Goal: Task Accomplishment & Management: Complete application form

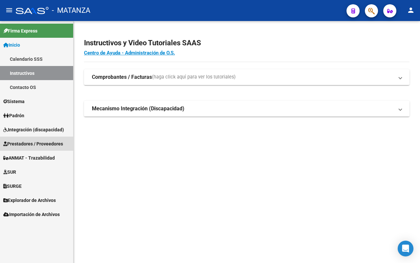
click at [20, 145] on span "Prestadores / Proveedores" at bounding box center [33, 143] width 60 height 7
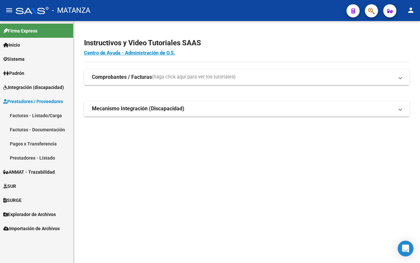
click at [27, 145] on link "Pagos x Transferencia" at bounding box center [36, 143] width 73 height 14
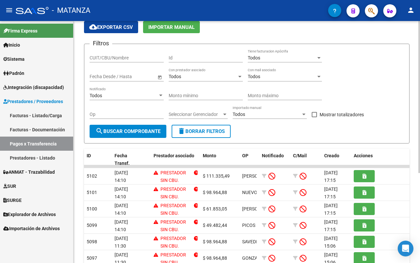
scroll to position [41, 0]
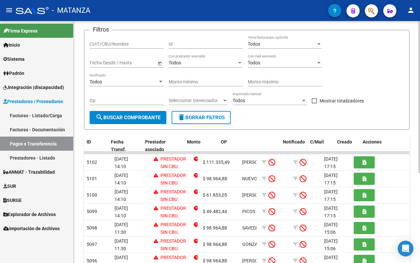
drag, startPoint x: 256, startPoint y: 144, endPoint x: 323, endPoint y: 141, distance: 66.6
click at [324, 142] on div "ID Fecha Transf. Prestador asociado Monto OP Notificado C/Mail Creado Acciones" at bounding box center [247, 146] width 326 height 22
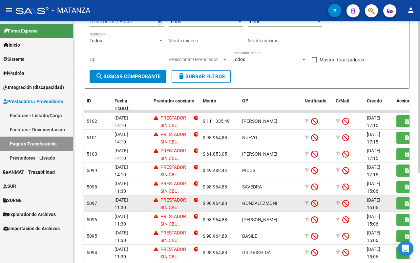
scroll to position [123, 0]
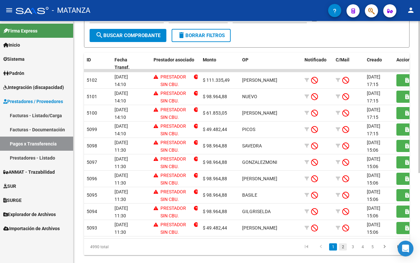
click at [342, 250] on link "2" at bounding box center [343, 246] width 8 height 7
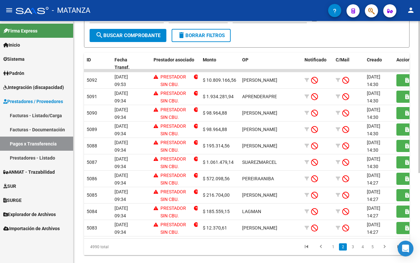
drag, startPoint x: 333, startPoint y: 254, endPoint x: 204, endPoint y: 252, distance: 129.2
click at [333, 250] on link "1" at bounding box center [333, 246] width 8 height 7
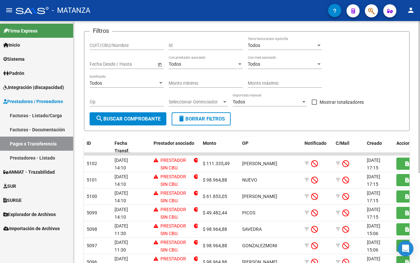
scroll to position [82, 0]
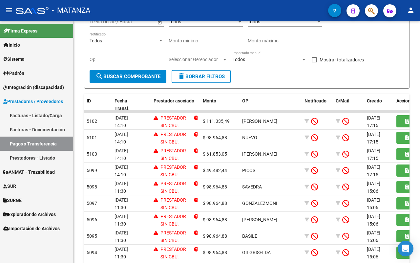
click at [41, 99] on span "Prestadores / Proveedores" at bounding box center [33, 101] width 60 height 7
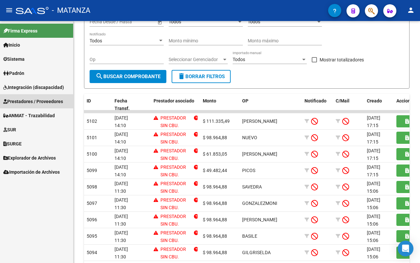
click at [41, 99] on span "Prestadores / Proveedores" at bounding box center [33, 101] width 60 height 7
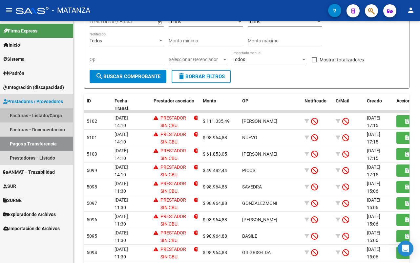
click at [44, 116] on link "Facturas - Listado/Carga" at bounding box center [36, 115] width 73 height 14
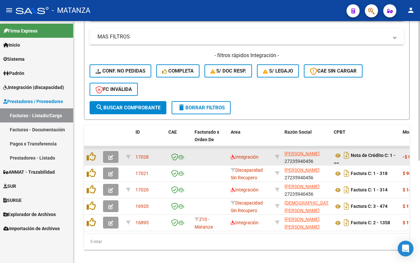
click at [110, 156] on icon "button" at bounding box center [110, 157] width 5 height 5
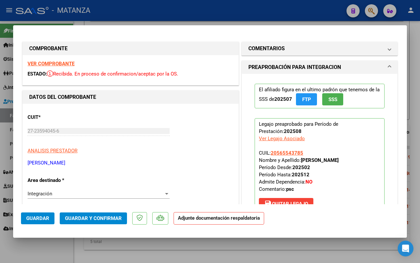
click at [63, 65] on strong "VER COMPROBANTE" at bounding box center [51, 64] width 47 height 6
click at [315, 46] on mat-panel-title "COMENTARIOS" at bounding box center [315, 49] width 134 height 8
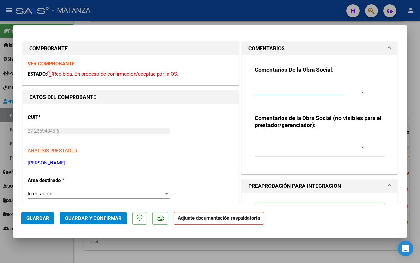
click at [285, 83] on textarea at bounding box center [308, 86] width 108 height 13
type textarea "ES NC"
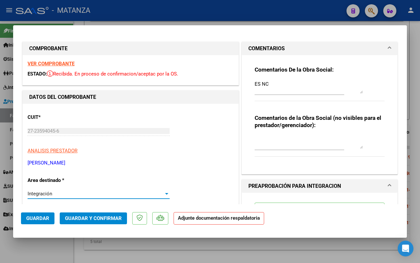
click at [100, 194] on div "Integración" at bounding box center [96, 193] width 136 height 6
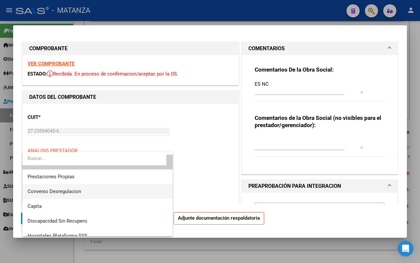
scroll to position [63, 0]
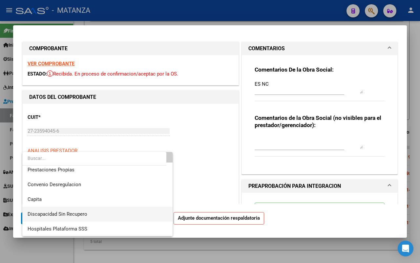
click at [89, 216] on span "Discapacidad Sin Recupero" at bounding box center [98, 214] width 140 height 15
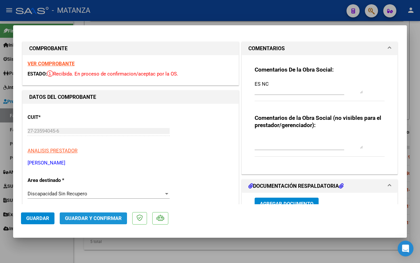
click at [76, 219] on span "Guardar y Confirmar" at bounding box center [93, 218] width 57 height 6
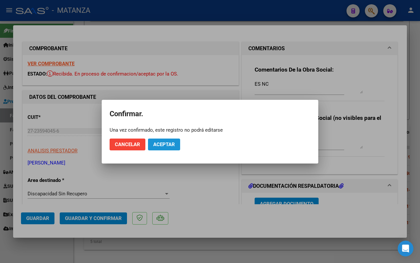
click at [162, 143] on span "Aceptar" at bounding box center [164, 144] width 22 height 6
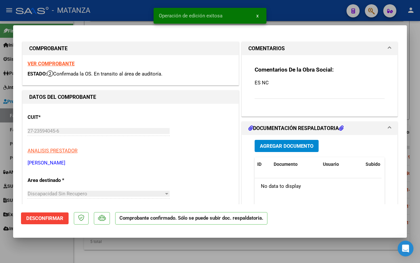
drag, startPoint x: 57, startPoint y: 245, endPoint x: 180, endPoint y: 172, distance: 143.4
click at [57, 245] on div at bounding box center [210, 131] width 420 height 263
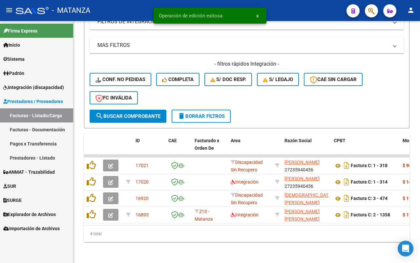
scroll to position [161, 0]
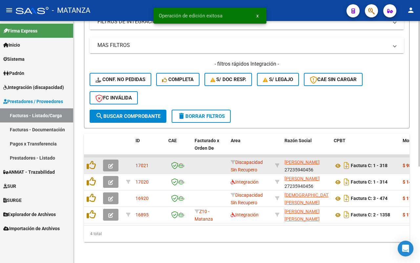
click at [115, 160] on button "button" at bounding box center [110, 165] width 15 height 12
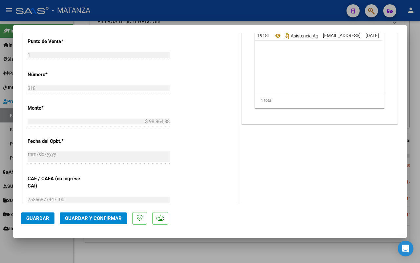
scroll to position [123, 0]
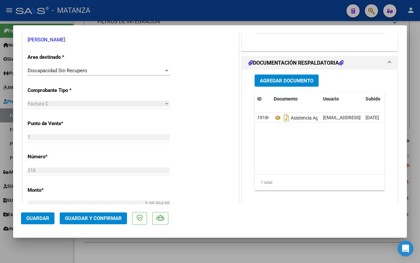
click at [287, 85] on button "Agregar Documento" at bounding box center [286, 80] width 64 height 12
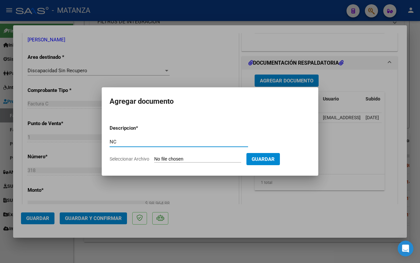
type input "NC"
click at [188, 158] on input "Seleccionar Archivo" at bounding box center [197, 159] width 87 height 6
type input "C:\fakepath\NC DE 318-[PERSON_NAME].pdf"
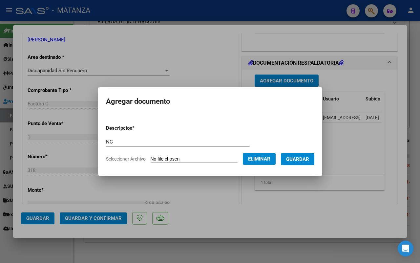
click at [304, 161] on button "Guardar" at bounding box center [297, 159] width 33 height 12
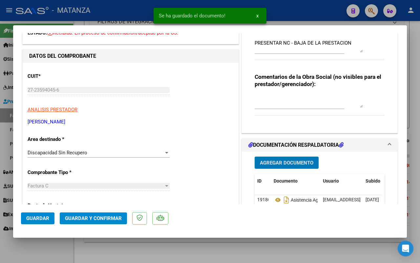
scroll to position [82, 0]
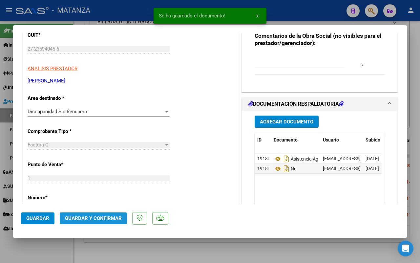
click at [90, 215] on span "Guardar y Confirmar" at bounding box center [93, 218] width 57 height 6
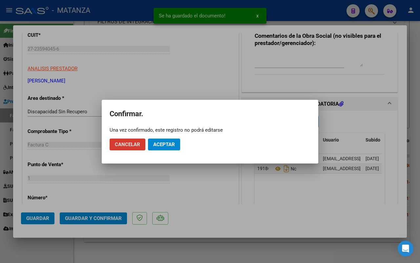
click at [171, 145] on span "Aceptar" at bounding box center [164, 144] width 22 height 6
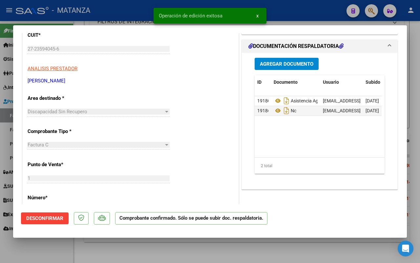
click at [35, 252] on div at bounding box center [210, 131] width 420 height 263
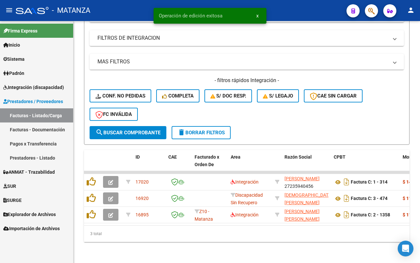
scroll to position [144, 0]
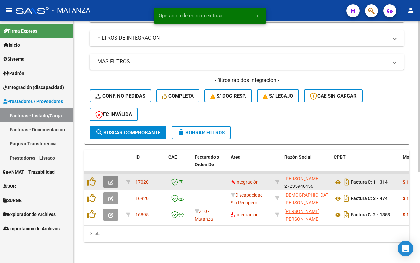
click at [111, 180] on icon "button" at bounding box center [110, 182] width 5 height 5
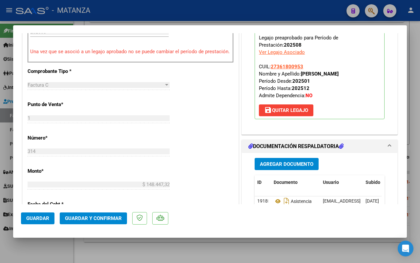
scroll to position [246, 0]
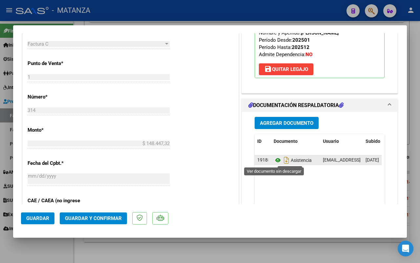
click at [273, 159] on icon at bounding box center [277, 160] width 9 height 8
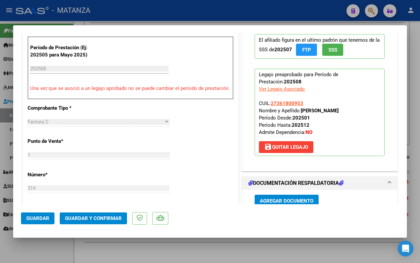
scroll to position [164, 0]
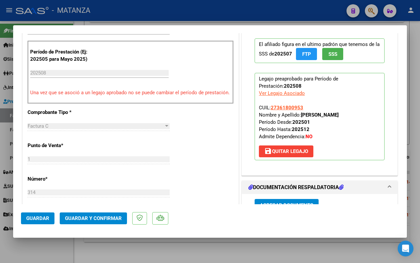
click at [100, 214] on button "Guardar y Confirmar" at bounding box center [93, 218] width 67 height 12
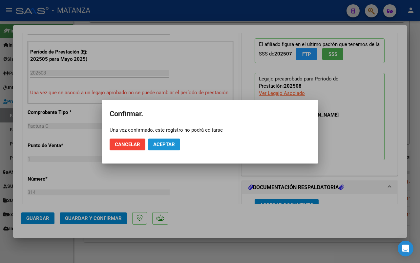
click at [176, 142] on button "Aceptar" at bounding box center [164, 144] width 32 height 12
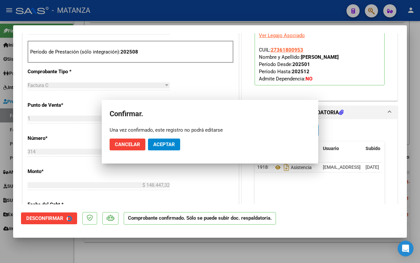
scroll to position [171, 0]
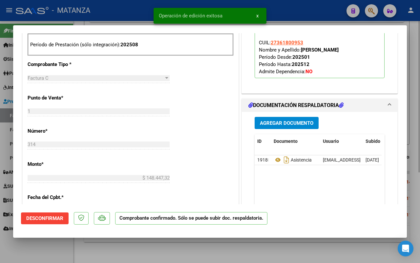
drag, startPoint x: 36, startPoint y: 255, endPoint x: 336, endPoint y: 253, distance: 299.7
click at [38, 255] on div at bounding box center [210, 131] width 420 height 263
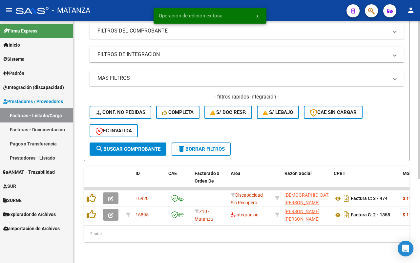
scroll to position [128, 0]
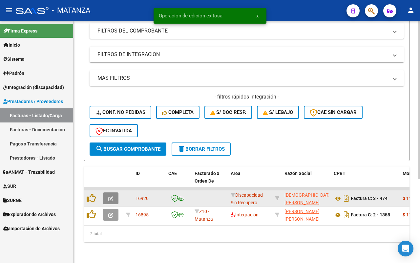
click at [112, 196] on icon "button" at bounding box center [110, 198] width 5 height 5
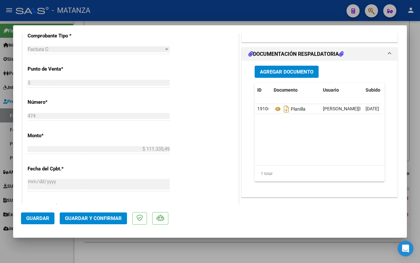
scroll to position [123, 0]
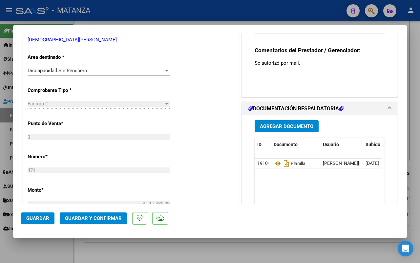
click at [40, 248] on div at bounding box center [210, 131] width 420 height 263
type input "$ 0,00"
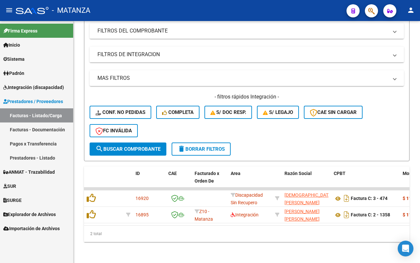
scroll to position [128, 0]
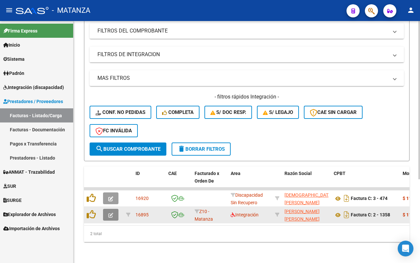
click at [108, 209] on button "button" at bounding box center [110, 215] width 15 height 12
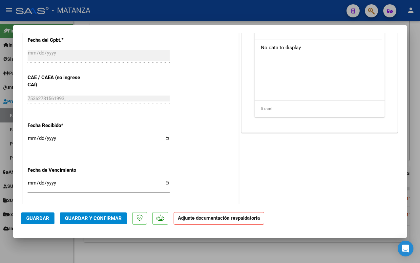
click at [28, 251] on div at bounding box center [210, 131] width 420 height 263
type input "$ 0,00"
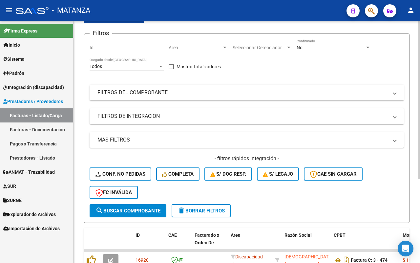
scroll to position [46, 0]
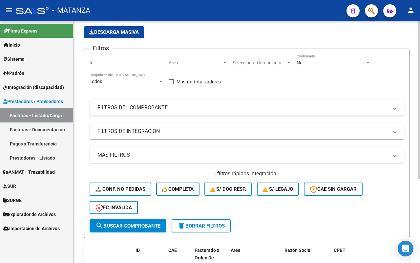
click at [164, 133] on mat-panel-title "FILTROS DE INTEGRACION" at bounding box center [242, 131] width 290 height 7
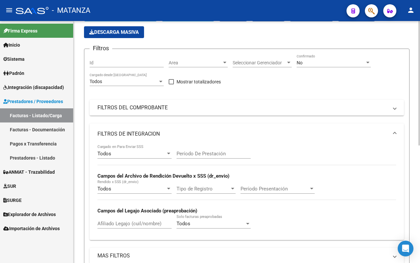
click at [152, 148] on div "Todos Cargado en Para Enviar SSS" at bounding box center [134, 151] width 74 height 14
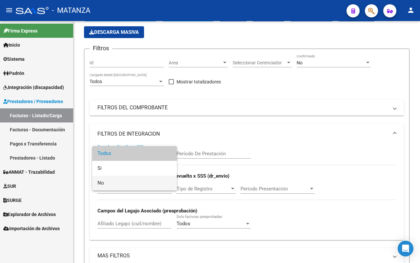
click at [141, 187] on span "No" at bounding box center [134, 182] width 74 height 15
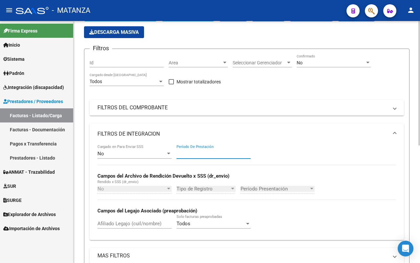
drag, startPoint x: 189, startPoint y: 151, endPoint x: 202, endPoint y: 153, distance: 12.9
click at [189, 152] on input "Período De Prestación" at bounding box center [213, 153] width 74 height 6
type input "202508"
click at [322, 56] on div "No Confirmado" at bounding box center [333, 60] width 74 height 13
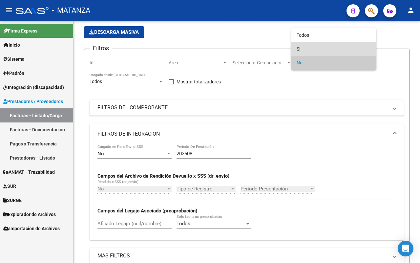
click at [322, 45] on span "Si" at bounding box center [333, 49] width 74 height 14
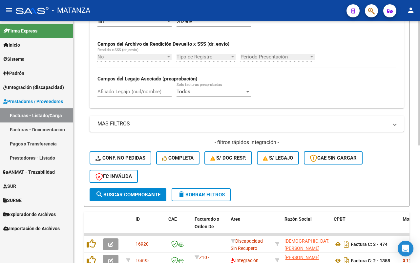
scroll to position [228, 0]
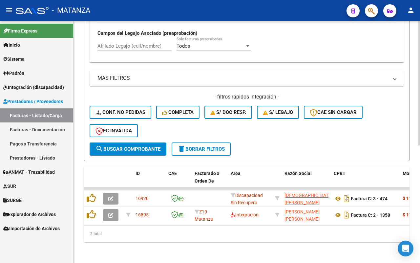
click at [151, 146] on span "search Buscar Comprobante" at bounding box center [127, 149] width 65 height 6
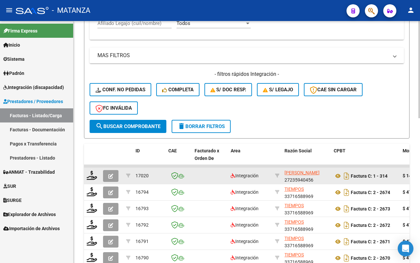
scroll to position [287, 0]
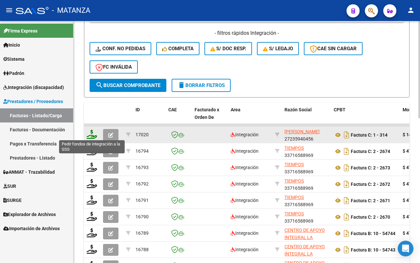
click at [90, 131] on icon at bounding box center [92, 134] width 10 height 9
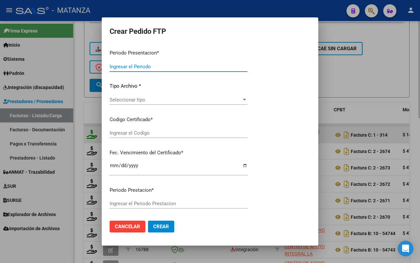
type input "202508"
type input "$ 148.447,32"
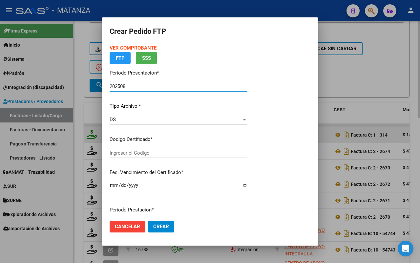
type input "ARG01-00036180095-20181217-20231217-bs"
type input "[DATE]"
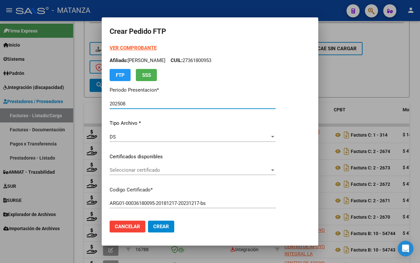
click at [234, 166] on div "Seleccionar certificado Seleccionar certificado" at bounding box center [193, 170] width 166 height 10
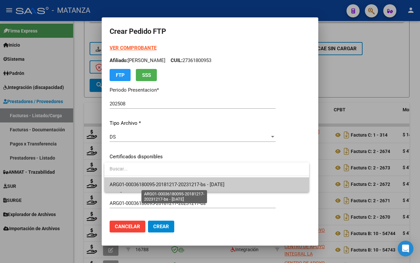
click at [222, 182] on span "ARG01-00036180095-20181217-20231217-bs - [DATE]" at bounding box center [167, 184] width 115 height 6
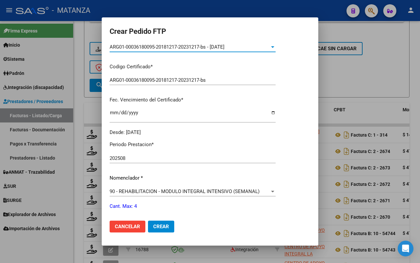
scroll to position [164, 0]
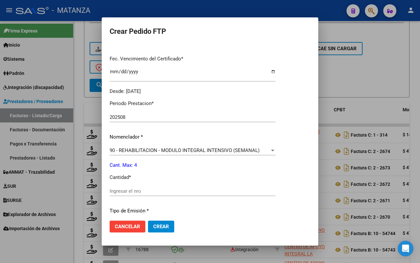
click at [182, 191] on input "Ingresar el nro" at bounding box center [193, 191] width 166 height 6
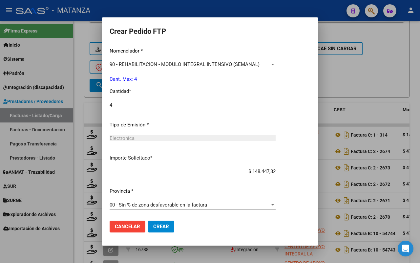
type input "4"
drag, startPoint x: 156, startPoint y: 229, endPoint x: 186, endPoint y: 215, distance: 32.3
click at [157, 229] on button "Crear" at bounding box center [161, 226] width 26 height 12
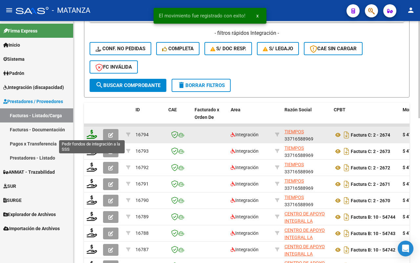
click at [92, 135] on icon at bounding box center [92, 134] width 10 height 9
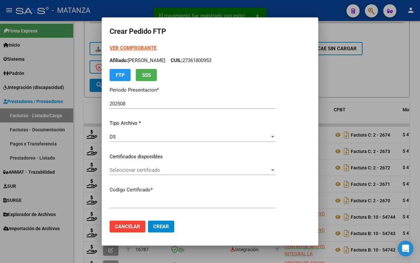
type input "arg02-00056272237-20220307-20250307-ab"
type input "[DATE]"
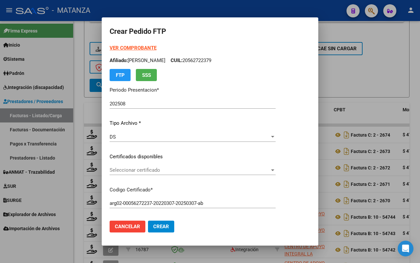
click at [172, 171] on span "Seleccionar certificado" at bounding box center [190, 170] width 160 height 6
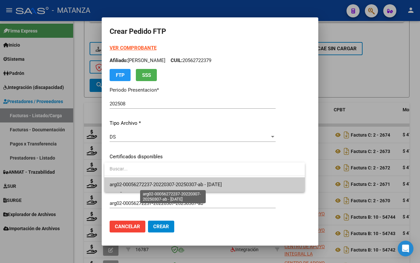
drag, startPoint x: 163, startPoint y: 182, endPoint x: 160, endPoint y: 181, distance: 3.3
click at [162, 182] on span "arg02-00056272237-20220307-20250307-ab - [DATE]" at bounding box center [166, 184] width 112 height 6
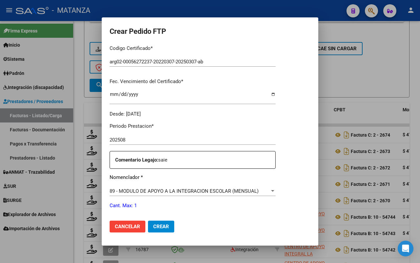
scroll to position [164, 0]
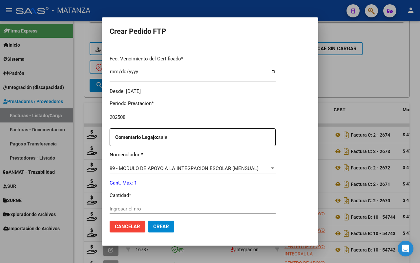
click at [142, 209] on input "Ingresar el nro" at bounding box center [193, 209] width 166 height 6
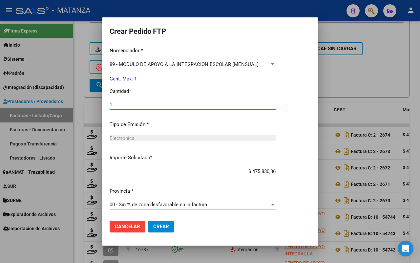
type input "1"
drag, startPoint x: 162, startPoint y: 226, endPoint x: 300, endPoint y: 168, distance: 150.3
click at [162, 226] on span "Crear" at bounding box center [161, 226] width 16 height 6
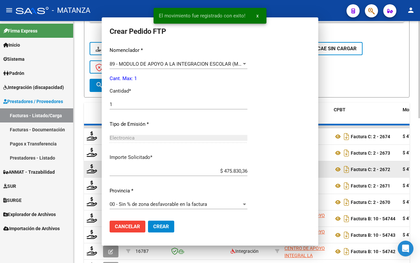
scroll to position [0, 0]
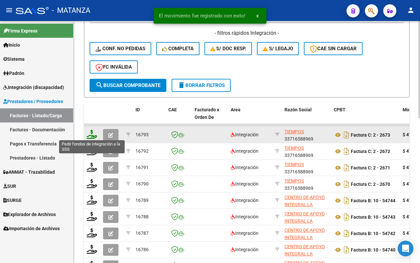
click at [90, 133] on icon at bounding box center [92, 134] width 10 height 9
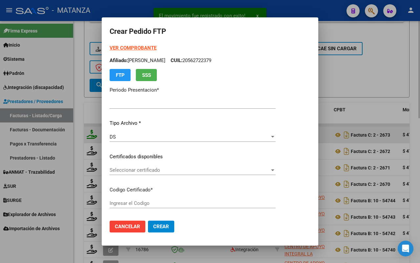
type input "202508"
type input "$ 475.830,36"
type input "ARG02-00054887027-20250327-20270327-BUE"
type input "[DATE]"
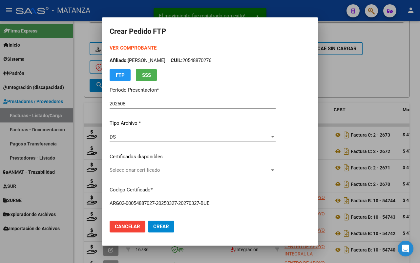
click at [224, 169] on span "Seleccionar certificado" at bounding box center [190, 170] width 160 height 6
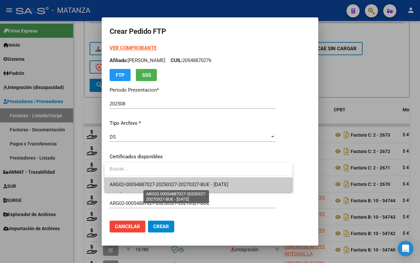
click at [224, 184] on span "ARG02-00054887027-20250327-20270327-BUE - [DATE]" at bounding box center [169, 184] width 119 height 6
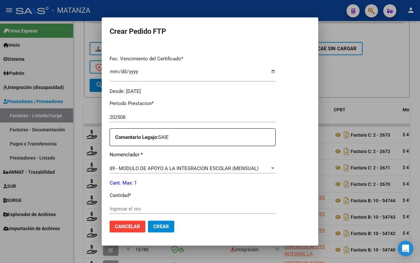
scroll to position [205, 0]
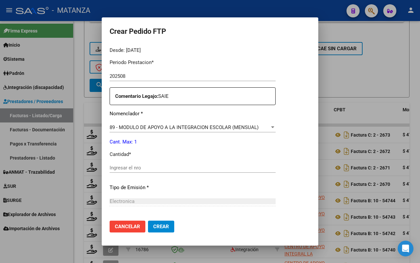
click at [176, 168] on input "Ingresar el nro" at bounding box center [193, 168] width 166 height 6
type input "1"
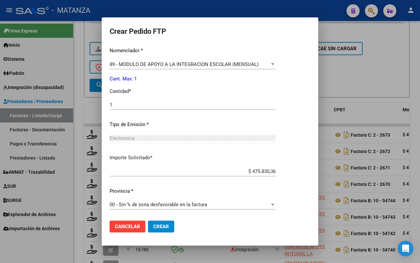
click at [161, 226] on span "Crear" at bounding box center [161, 226] width 16 height 6
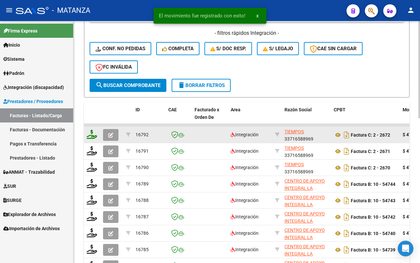
click at [91, 130] on icon at bounding box center [92, 134] width 10 height 9
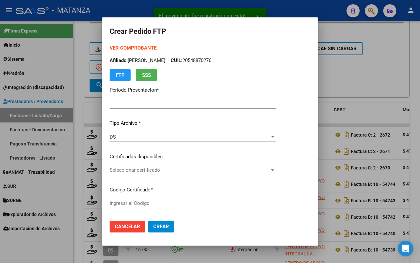
type input "202508"
type input "$ 475.830,36"
type input "ARG02-00053688694-20230327-20260327-BS"
type input "[DATE]"
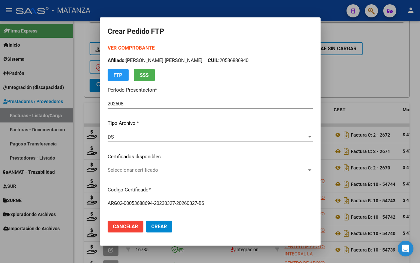
click at [217, 171] on span "Seleccionar certificado" at bounding box center [207, 170] width 199 height 6
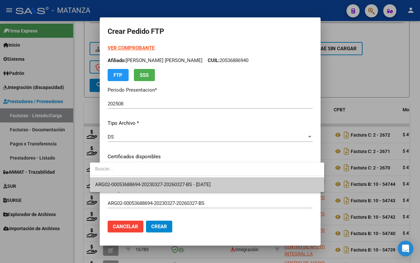
click at [210, 181] on span "ARG02-00053688694-20230327-20260327-BS - [DATE]" at bounding box center [152, 184] width 115 height 6
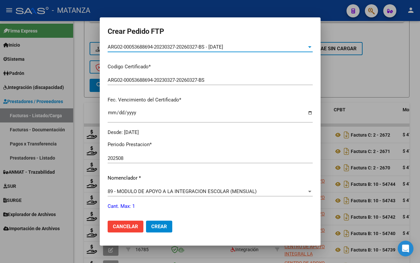
scroll to position [164, 0]
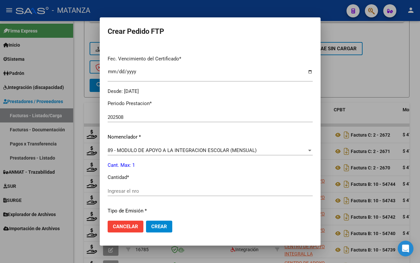
click at [152, 193] on input "Ingresar el nro" at bounding box center [210, 191] width 205 height 6
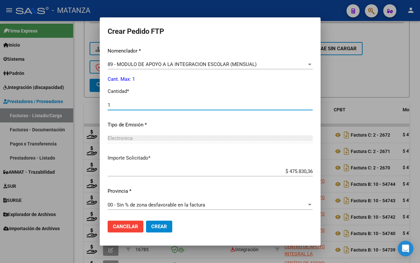
type input "1"
drag, startPoint x: 151, startPoint y: 227, endPoint x: 228, endPoint y: 200, distance: 81.5
click at [151, 226] on span "Crear" at bounding box center [159, 226] width 16 height 6
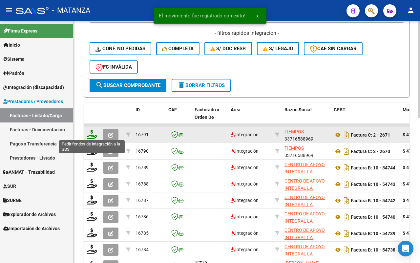
click at [91, 135] on icon at bounding box center [92, 134] width 10 height 9
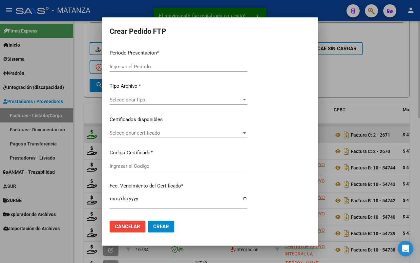
type input "202508"
type input "$ 475.830,36"
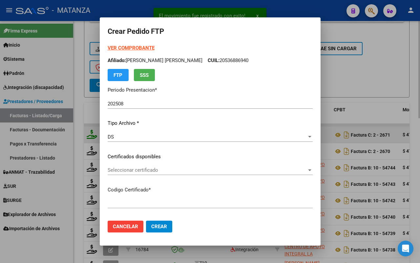
type input "ARG0100058707971-20240115-20290115-BS"
type input "[DATE]"
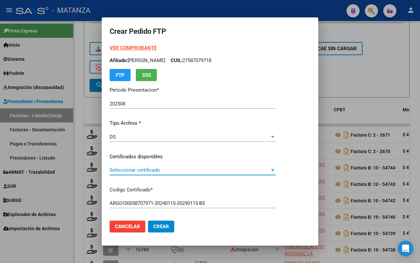
click at [183, 168] on span "Seleccionar certificado" at bounding box center [190, 170] width 160 height 6
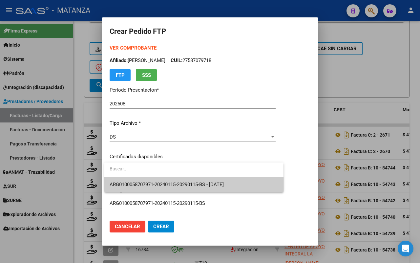
click at [181, 182] on span "ARG0100058707971-20240115-20290115-BS - [DATE]" at bounding box center [167, 184] width 114 height 6
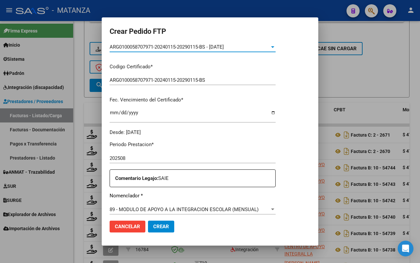
scroll to position [164, 0]
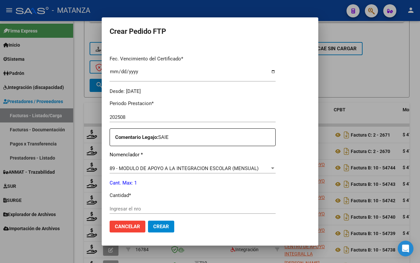
click at [148, 210] on input "Ingresar el nro" at bounding box center [193, 209] width 166 height 6
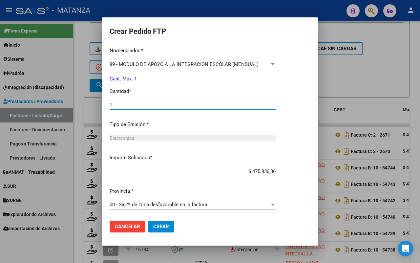
type input "1"
click at [159, 227] on span "Crear" at bounding box center [161, 226] width 16 height 6
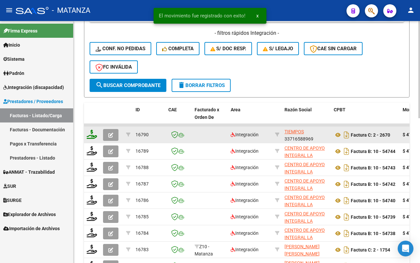
click at [91, 136] on icon at bounding box center [92, 134] width 10 height 9
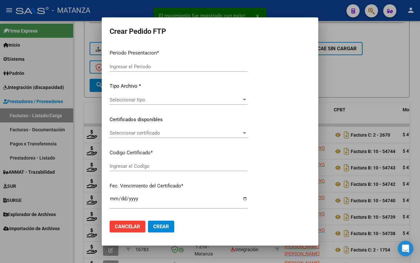
type input "202508"
type input "$ 475.830,36"
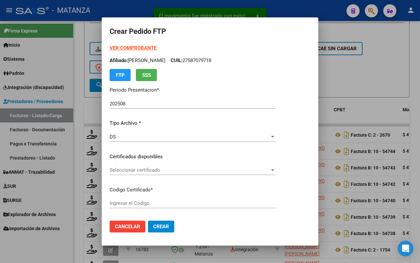
type input "ARG02-00053239571-20221124-20271124-BS"
type input "[DATE]"
click at [130, 170] on span "Seleccionar certificado" at bounding box center [190, 170] width 160 height 6
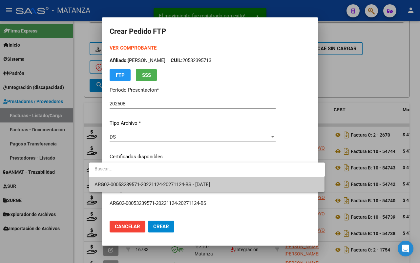
click at [133, 185] on span "ARG02-00053239571-20221124-20271124-BS - [DATE]" at bounding box center [151, 184] width 115 height 6
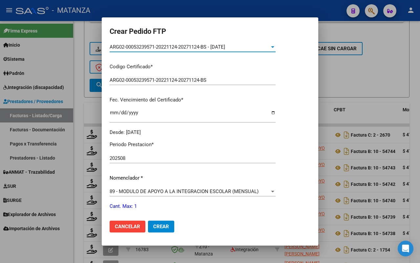
scroll to position [205, 0]
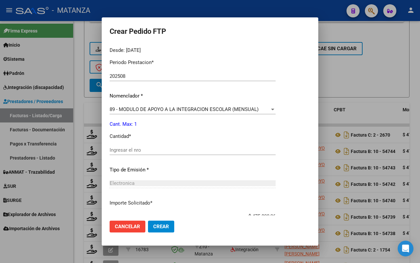
click at [151, 150] on input "Ingresar el nro" at bounding box center [193, 150] width 166 height 6
type input "1"
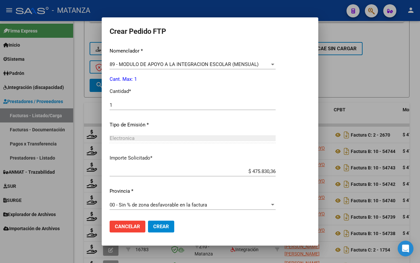
drag, startPoint x: 144, startPoint y: 227, endPoint x: 147, endPoint y: 215, distance: 11.8
click at [153, 227] on span "Crear" at bounding box center [161, 226] width 16 height 6
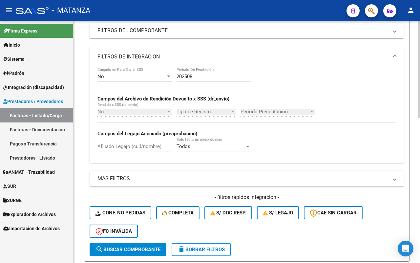
scroll to position [246, 0]
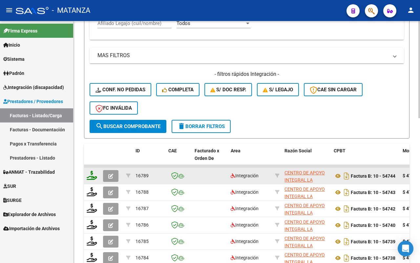
click at [90, 175] on icon at bounding box center [92, 174] width 10 height 9
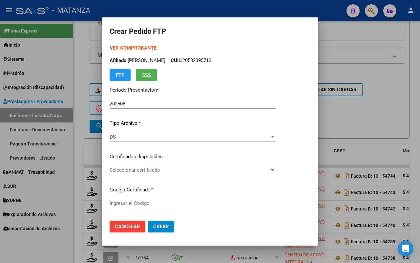
type input "ARG02-00057642850-20231107-20261107-BS"
type input "[DATE]"
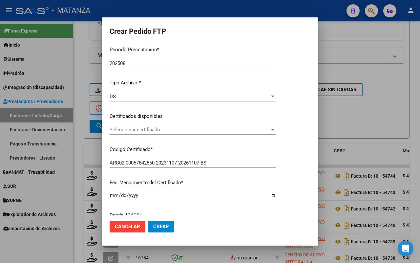
scroll to position [0, 0]
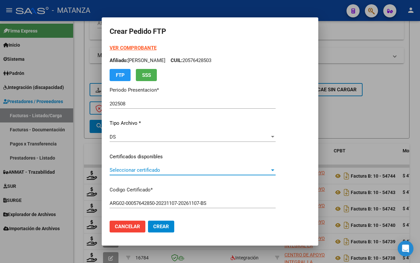
click at [230, 172] on span "Seleccionar certificado" at bounding box center [190, 170] width 160 height 6
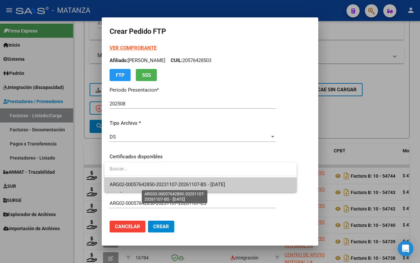
drag, startPoint x: 233, startPoint y: 186, endPoint x: 236, endPoint y: 181, distance: 5.5
click at [225, 186] on span "ARG02-00057642850-20231107-20261107-BS - [DATE]" at bounding box center [167, 184] width 115 height 6
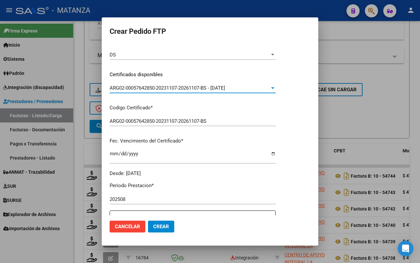
scroll to position [164, 0]
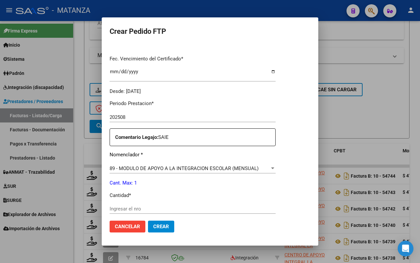
click at [174, 211] on input "Ingresar el nro" at bounding box center [193, 209] width 166 height 6
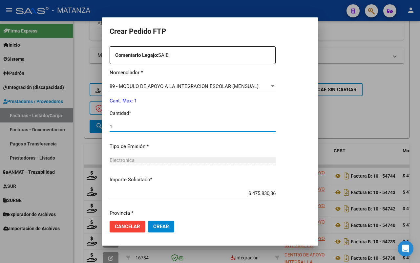
scroll to position [268, 0]
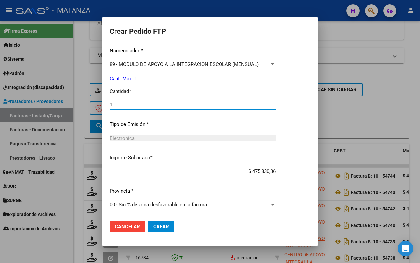
type input "1"
drag, startPoint x: 160, startPoint y: 223, endPoint x: 225, endPoint y: 194, distance: 70.9
click at [161, 222] on button "Crear" at bounding box center [161, 226] width 26 height 12
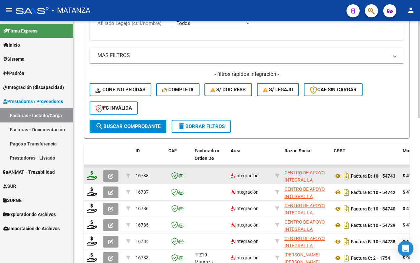
click at [89, 174] on icon at bounding box center [92, 174] width 10 height 9
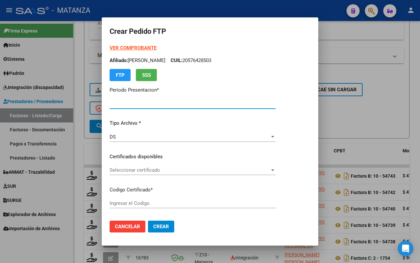
type input "202508"
type input "$ 475.830,36"
type input "ARG02-00053381958-20250213-20350213-BS"
type input "[DATE]"
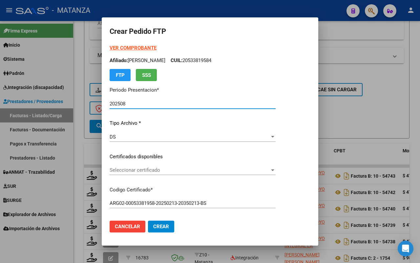
click at [206, 170] on span "Seleccionar certificado" at bounding box center [190, 170] width 160 height 6
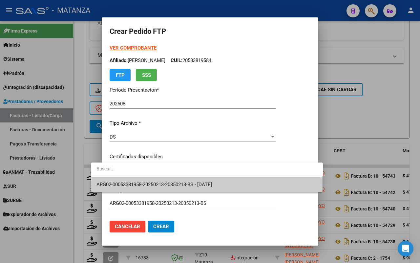
click at [205, 179] on span "ARG02-00053381958-20250213-20350213-BS - [DATE]" at bounding box center [206, 184] width 221 height 15
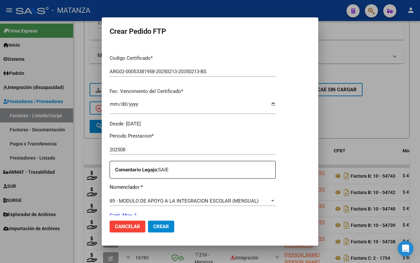
scroll to position [0, 0]
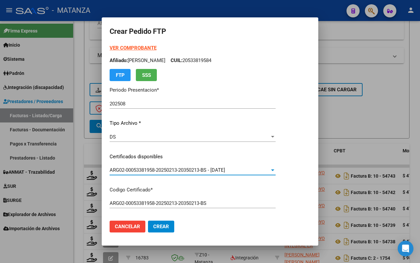
drag, startPoint x: 117, startPoint y: 46, endPoint x: 148, endPoint y: 39, distance: 31.2
click at [118, 47] on strong "VER COMPROBANTE" at bounding box center [133, 48] width 47 height 6
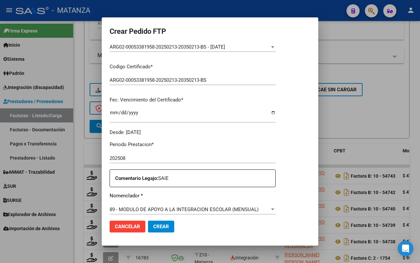
scroll to position [164, 0]
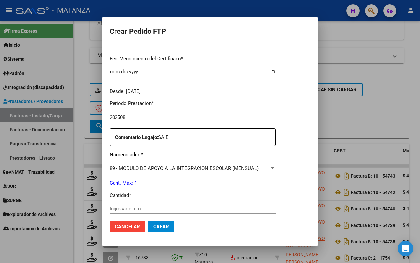
click at [125, 206] on div "Ingresar el nro" at bounding box center [193, 209] width 166 height 10
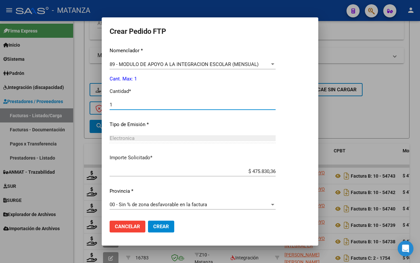
type input "1"
click at [153, 223] on span "Crear" at bounding box center [161, 226] width 16 height 6
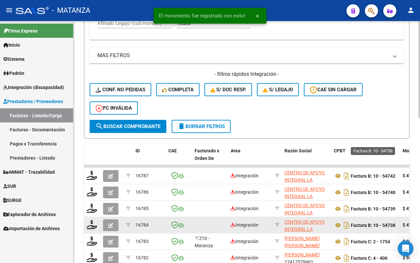
scroll to position [328, 0]
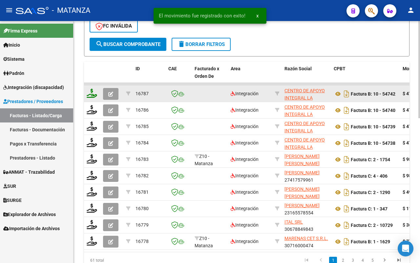
click at [94, 92] on icon at bounding box center [92, 93] width 10 height 9
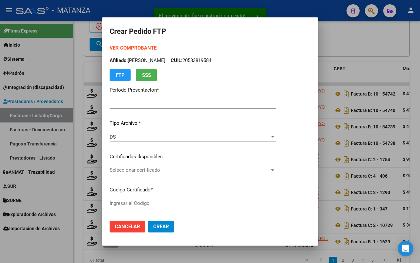
type input "202508"
type input "$ 475.830,36"
type input "ARG02-00057681161-20211113-20241113-BS"
type input "[DATE]"
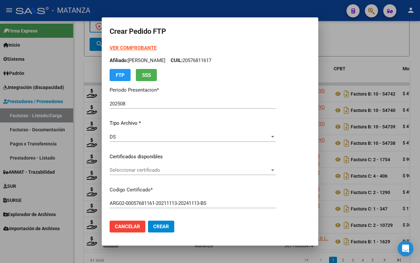
click at [133, 169] on span "Seleccionar certificado" at bounding box center [190, 170] width 160 height 6
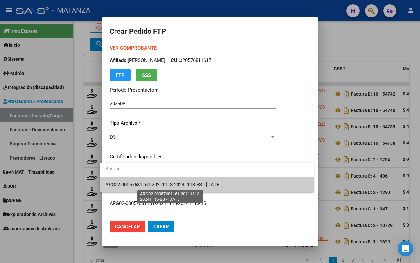
click at [135, 183] on span "ARG02-00057681161-20211113-20241113-BS - [DATE]" at bounding box center [162, 184] width 115 height 6
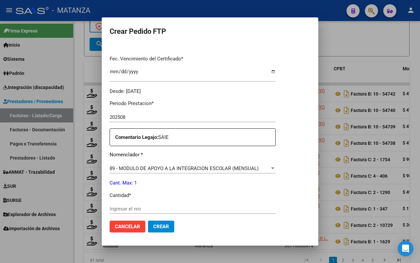
scroll to position [205, 0]
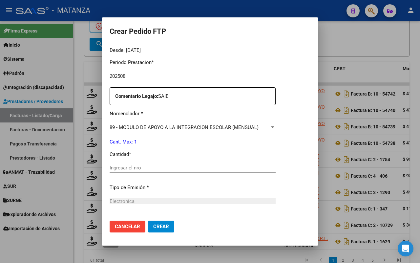
click at [150, 166] on input "Ingresar el nro" at bounding box center [193, 168] width 166 height 6
type input "1"
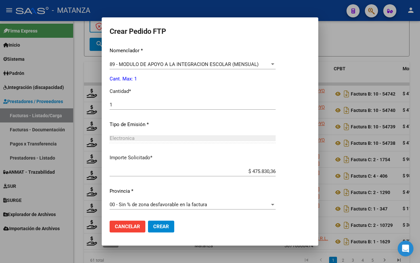
click at [158, 227] on span "Crear" at bounding box center [161, 226] width 16 height 6
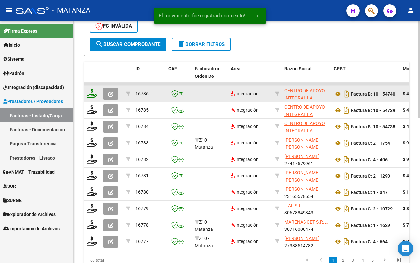
click at [89, 95] on icon at bounding box center [92, 93] width 10 height 9
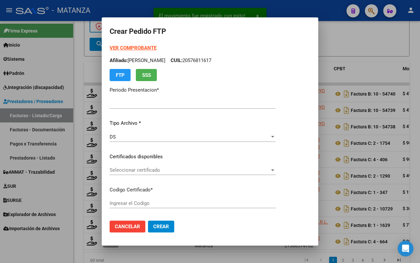
type input "202508"
type input "$ 475.830,36"
type input "ARG0200050896689-20200212-20240212-BS"
type input "[DATE]"
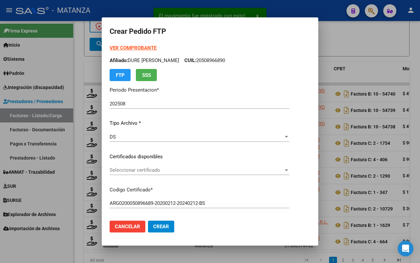
click at [135, 169] on span "Seleccionar certificado" at bounding box center [197, 170] width 174 height 6
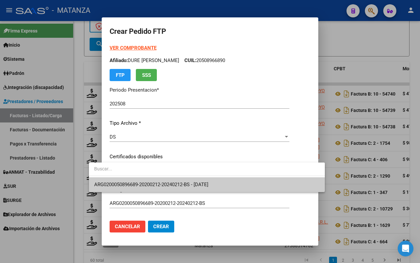
click at [139, 183] on span "ARG0200050896689-20200212-20240212-BS - [DATE]" at bounding box center [151, 184] width 114 height 6
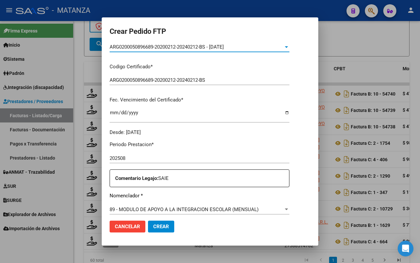
scroll to position [205, 0]
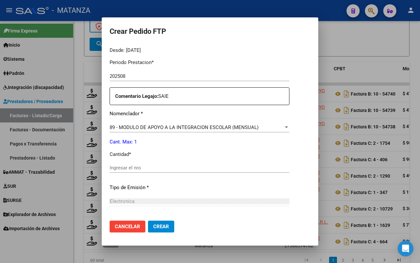
click at [135, 171] on div "Ingresar el nro" at bounding box center [200, 168] width 180 height 10
type input "1"
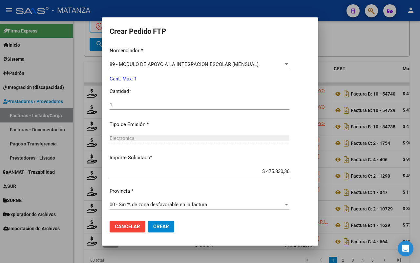
drag, startPoint x: 147, startPoint y: 224, endPoint x: 234, endPoint y: 198, distance: 90.9
click at [153, 224] on span "Crear" at bounding box center [161, 226] width 16 height 6
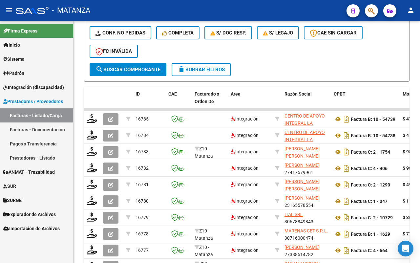
scroll to position [277, 0]
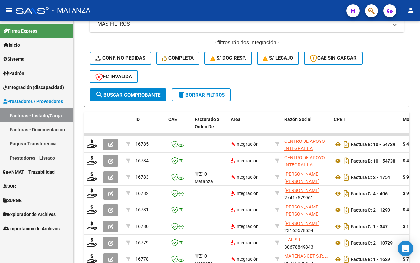
click at [39, 85] on span "Integración (discapacidad)" at bounding box center [33, 87] width 61 height 7
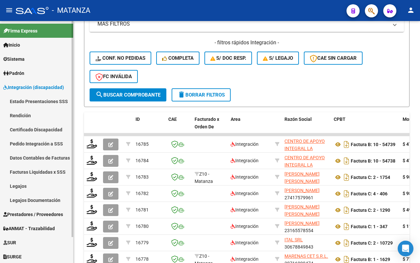
click at [26, 115] on link "Rendición" at bounding box center [36, 115] width 73 height 14
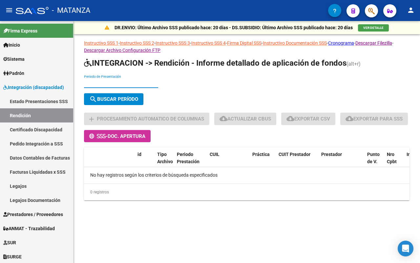
click at [137, 82] on input "Periodo de Presentación" at bounding box center [121, 83] width 74 height 6
type input "202505"
drag, startPoint x: 135, startPoint y: 102, endPoint x: 141, endPoint y: 102, distance: 6.2
click at [135, 102] on button "search Buscar Período" at bounding box center [113, 99] width 59 height 12
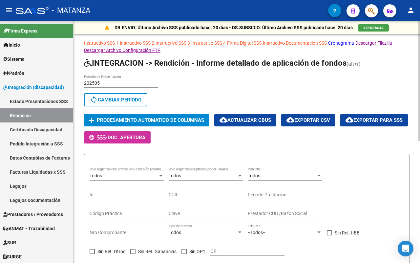
click at [349, 41] on link "Cronograma" at bounding box center [341, 42] width 26 height 5
click at [49, 144] on link "Pedido Integración a SSS" at bounding box center [36, 143] width 73 height 14
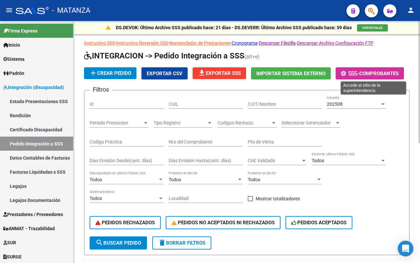
click at [381, 73] on span "Comprobantes" at bounding box center [378, 73] width 39 height 6
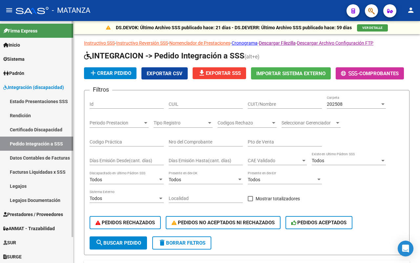
scroll to position [29, 0]
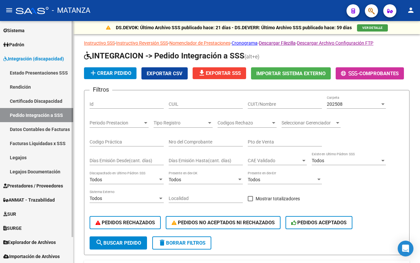
click at [43, 185] on span "Prestadores / Proveedores" at bounding box center [33, 185] width 60 height 7
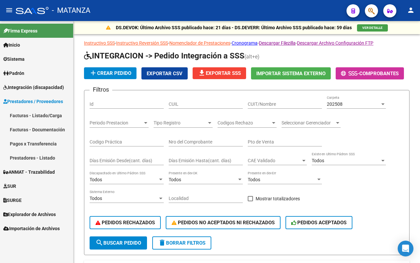
scroll to position [0, 0]
click at [37, 115] on link "Facturas - Listado/Carga" at bounding box center [36, 115] width 73 height 14
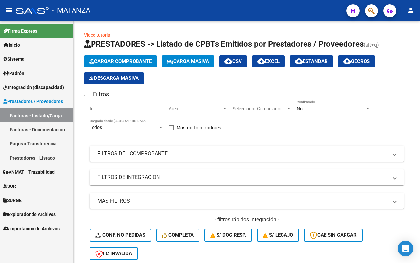
click at [35, 88] on span "Integración (discapacidad)" at bounding box center [33, 87] width 61 height 7
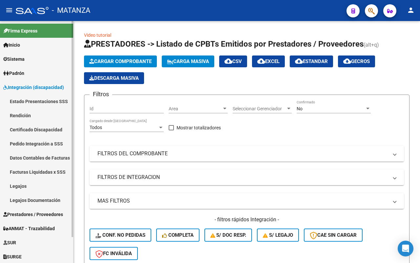
click at [38, 169] on link "Facturas Liquidadas x SSS" at bounding box center [36, 172] width 73 height 14
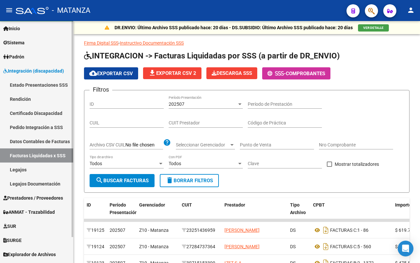
scroll to position [29, 0]
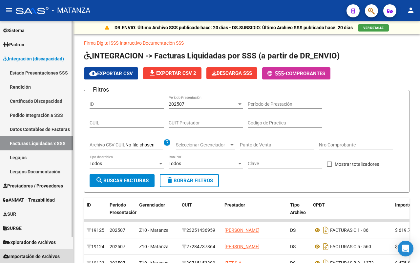
click at [55, 251] on link "Importación de Archivos" at bounding box center [36, 256] width 73 height 14
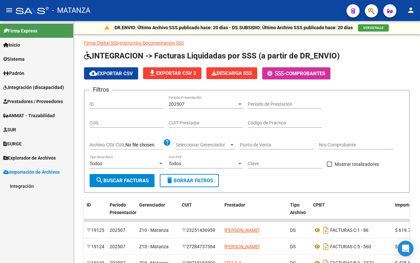
scroll to position [0, 0]
click at [33, 184] on link "Integración" at bounding box center [36, 186] width 73 height 14
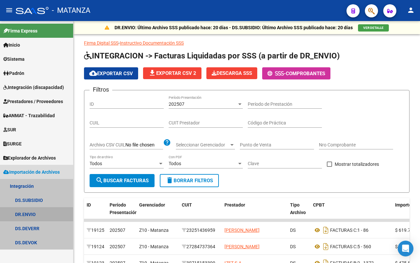
click at [36, 215] on link "DR.ENVIO" at bounding box center [36, 214] width 73 height 14
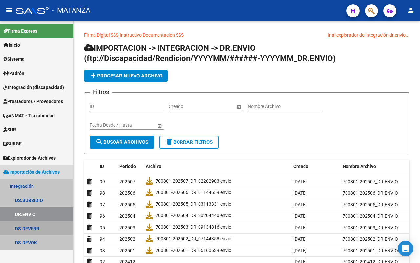
click at [32, 228] on link "DS.DEVERR" at bounding box center [36, 228] width 73 height 14
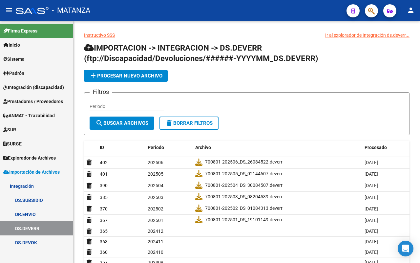
click at [48, 171] on span "Importación de Archivos" at bounding box center [31, 171] width 56 height 7
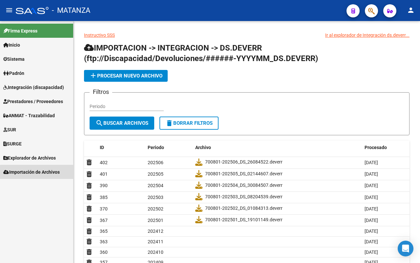
click at [41, 174] on span "Importación de Archivos" at bounding box center [31, 171] width 56 height 7
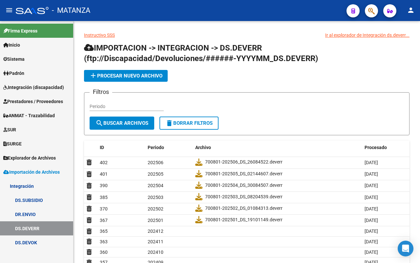
click at [35, 184] on link "Integración" at bounding box center [36, 186] width 73 height 14
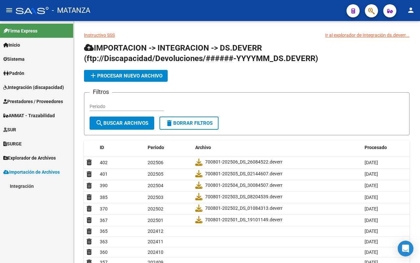
click at [22, 184] on link "Integración" at bounding box center [36, 186] width 73 height 14
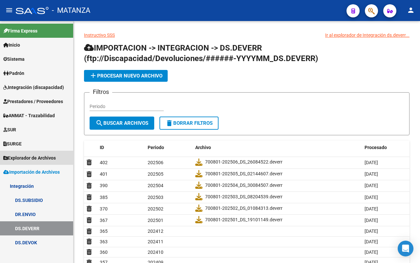
click at [41, 159] on span "Explorador de Archivos" at bounding box center [29, 157] width 52 height 7
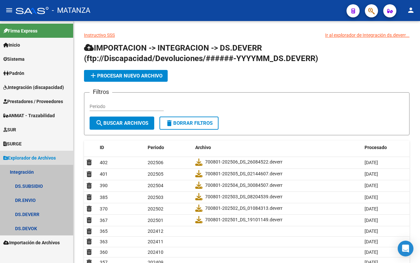
click at [26, 168] on link "Integración" at bounding box center [36, 172] width 73 height 14
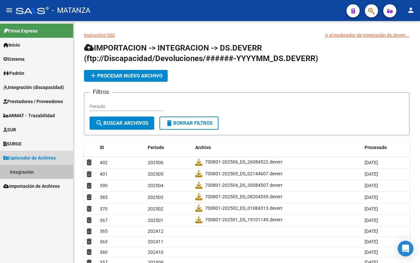
click at [28, 171] on link "Integración" at bounding box center [36, 172] width 73 height 14
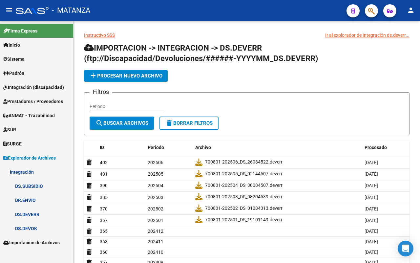
click at [25, 212] on link "DS.DEVERR" at bounding box center [36, 214] width 73 height 14
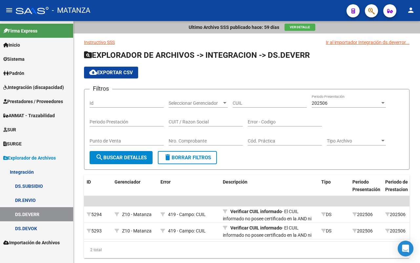
click at [33, 84] on span "Integración (discapacidad)" at bounding box center [33, 87] width 61 height 7
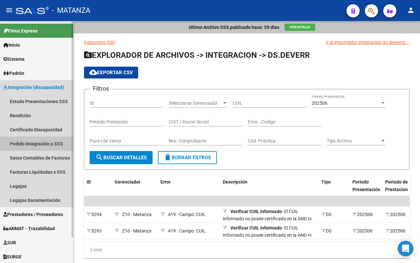
click at [44, 140] on link "Pedido Integración a SSS" at bounding box center [36, 143] width 73 height 14
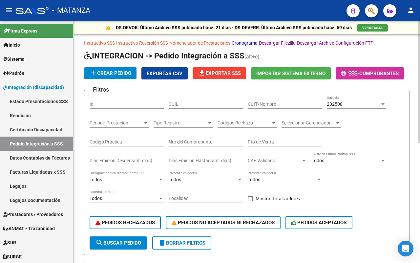
click at [154, 42] on link "Instructivo Reversión SSS" at bounding box center [142, 42] width 52 height 5
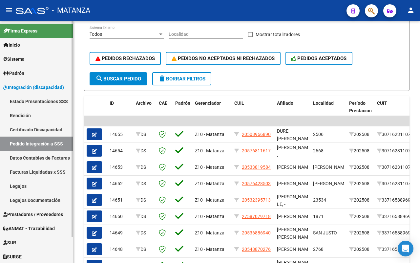
scroll to position [29, 0]
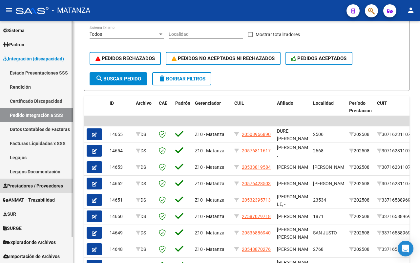
click at [50, 184] on span "Prestadores / Proveedores" at bounding box center [33, 185] width 60 height 7
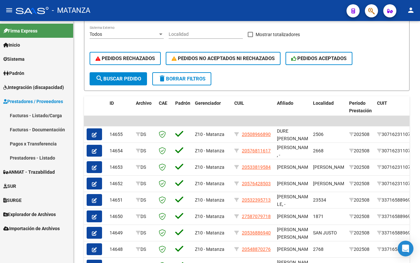
scroll to position [0, 0]
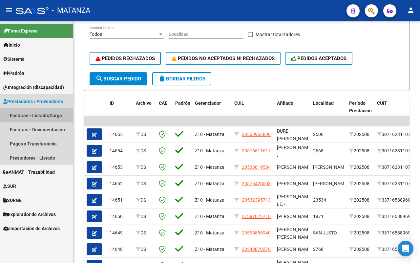
click at [43, 118] on link "Facturas - Listado/Carga" at bounding box center [36, 115] width 73 height 14
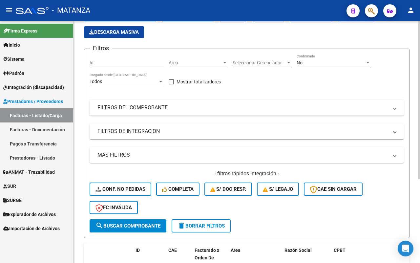
scroll to position [5, 0]
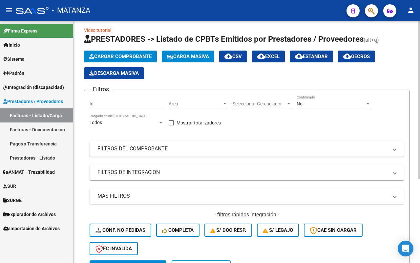
click at [173, 175] on mat-panel-title "FILTROS DE INTEGRACION" at bounding box center [242, 172] width 290 height 7
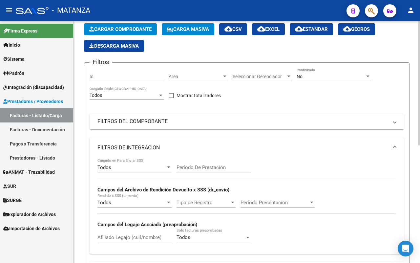
scroll to position [46, 0]
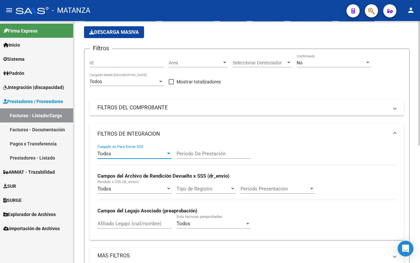
click at [146, 150] on div "Todos" at bounding box center [131, 153] width 68 height 6
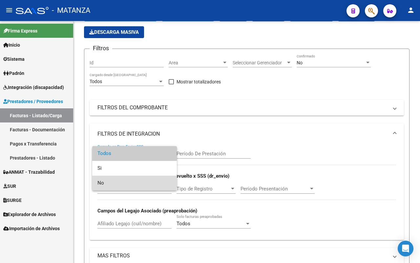
click at [143, 181] on span "No" at bounding box center [134, 182] width 74 height 15
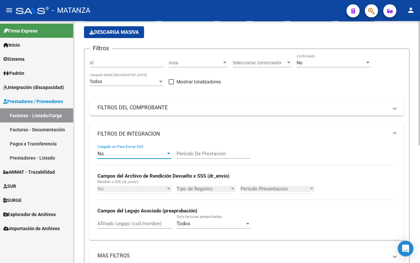
click at [202, 154] on input "Período De Prestación" at bounding box center [213, 153] width 74 height 6
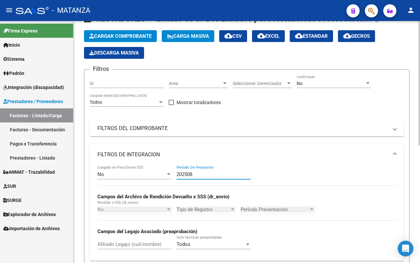
scroll to position [0, 0]
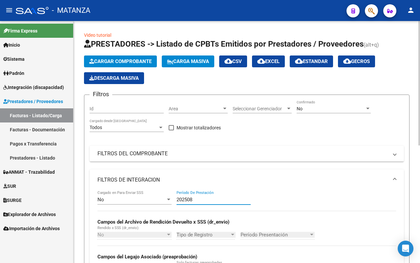
type input "202508"
click at [339, 109] on div "No" at bounding box center [330, 109] width 68 height 6
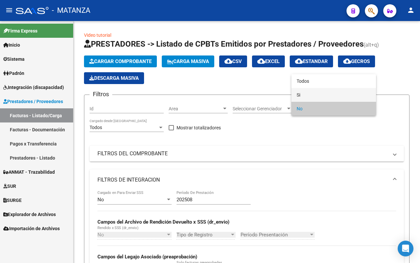
click at [334, 92] on span "Si" at bounding box center [333, 95] width 74 height 14
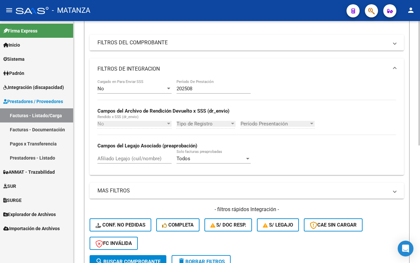
scroll to position [164, 0]
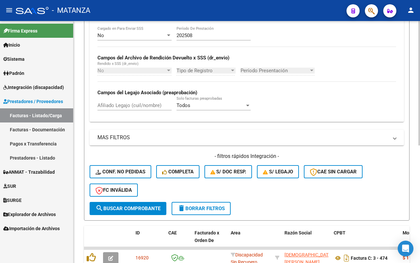
drag, startPoint x: 129, startPoint y: 204, endPoint x: 151, endPoint y: 204, distance: 23.0
click at [129, 205] on span "search Buscar Comprobante" at bounding box center [127, 208] width 65 height 6
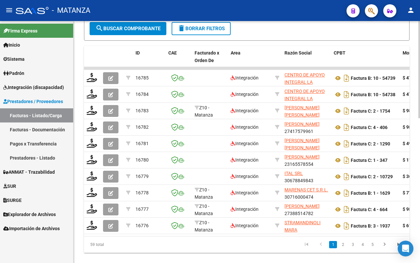
scroll to position [359, 0]
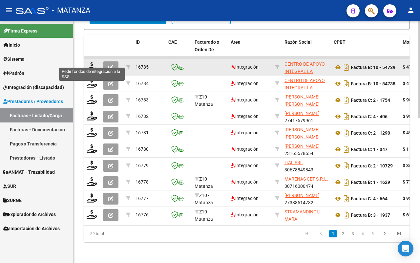
click at [88, 59] on datatable-body-cell at bounding box center [92, 67] width 16 height 16
click at [91, 62] on icon at bounding box center [92, 66] width 10 height 9
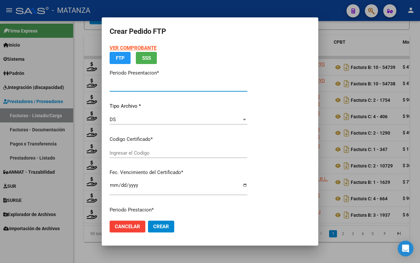
type input "202508"
type input "$ 475.830,36"
type input "ARG02-00049180501-20220804-20270804-BS"
type input "[DATE]"
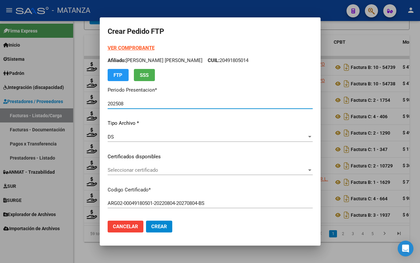
click at [176, 170] on span "Seleccionar certificado" at bounding box center [207, 170] width 199 height 6
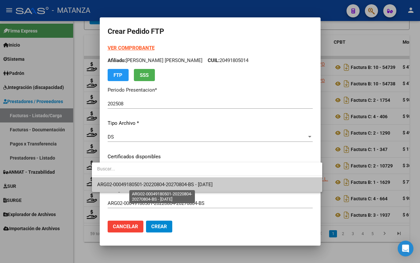
click at [176, 183] on span "ARG02-00049180501-20220804-20270804-BS - [DATE]" at bounding box center [154, 184] width 115 height 6
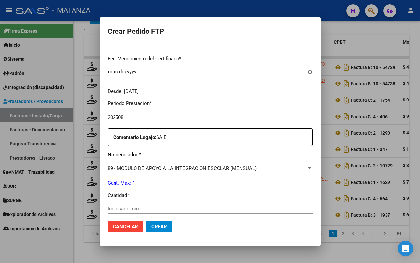
scroll to position [205, 0]
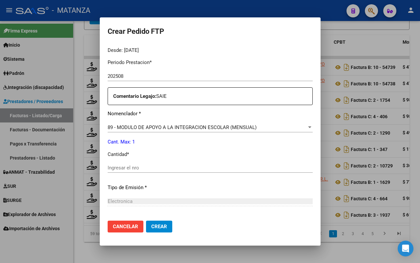
click at [152, 166] on input "Ingresar el nro" at bounding box center [210, 168] width 205 height 6
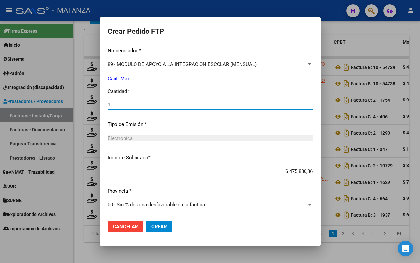
type input "1"
drag, startPoint x: 149, startPoint y: 227, endPoint x: 220, endPoint y: 199, distance: 77.0
click at [151, 226] on span "Crear" at bounding box center [159, 226] width 16 height 6
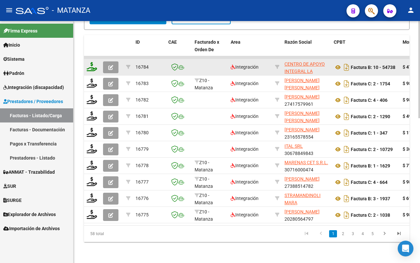
click at [92, 62] on icon at bounding box center [92, 66] width 10 height 9
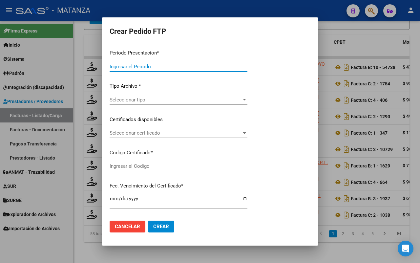
type input "202508"
type input "$ 475.830,36"
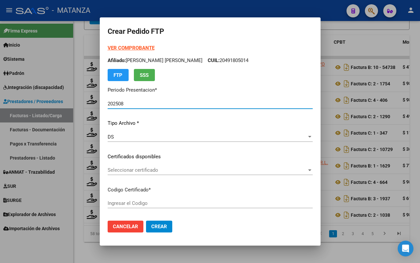
type input "ARG02-00055957303-20220513-20251513-BS"
type input "[DATE]"
click at [240, 172] on span "Seleccionar certificado" at bounding box center [207, 170] width 199 height 6
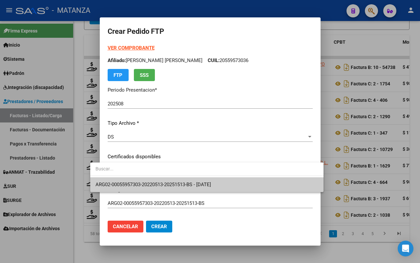
click at [236, 184] on span "ARG02-00055957303-20220513-20251513-BS - [DATE]" at bounding box center [206, 184] width 223 height 15
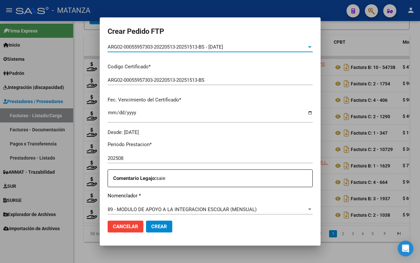
scroll to position [205, 0]
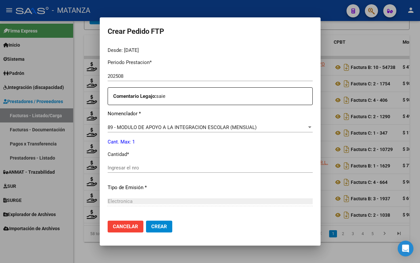
click at [171, 169] on input "Ingresar el nro" at bounding box center [210, 168] width 205 height 6
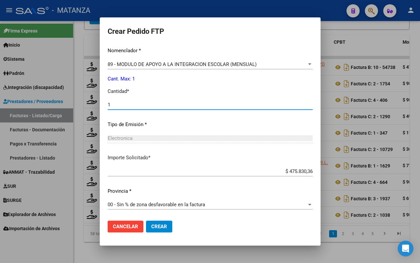
type input "1"
drag, startPoint x: 148, startPoint y: 226, endPoint x: 199, endPoint y: 222, distance: 51.6
click at [151, 225] on span "Crear" at bounding box center [159, 226] width 16 height 6
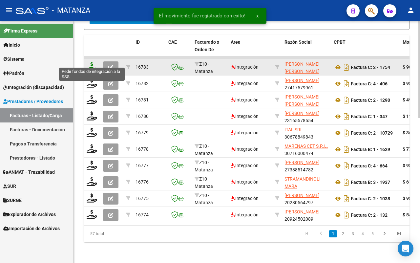
click at [93, 62] on icon at bounding box center [92, 66] width 10 height 9
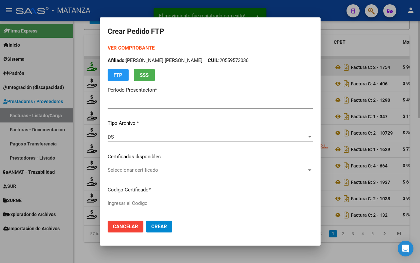
type input "202508"
type input "$ 98.964,88"
type input "ARG0200042134531-20210428-20310428-BS"
type input "[DATE]"
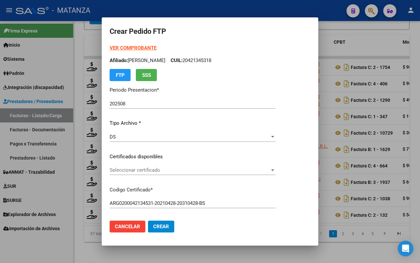
scroll to position [41, 0]
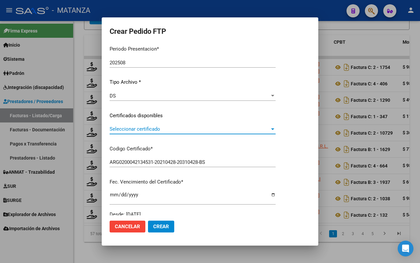
click at [208, 129] on span "Seleccionar certificado" at bounding box center [190, 129] width 160 height 6
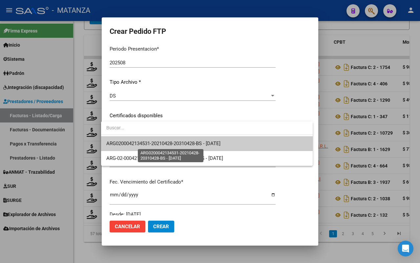
click at [204, 145] on span "ARG0200042134531-20210428-20310428-BS - [DATE]" at bounding box center [163, 143] width 114 height 6
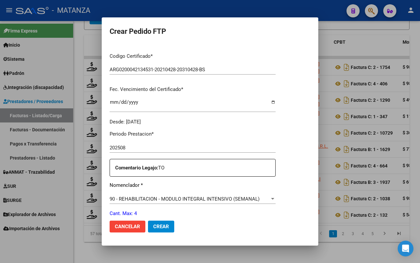
scroll to position [205, 0]
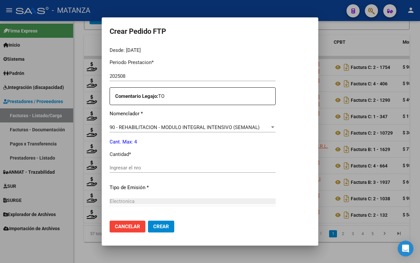
click at [163, 170] on input "Ingresar el nro" at bounding box center [193, 168] width 166 height 6
type input "4"
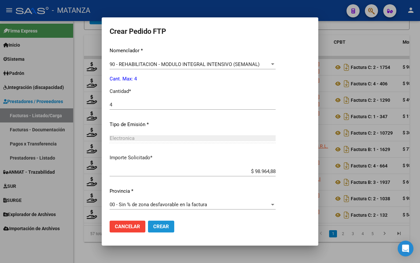
click at [157, 228] on span "Crear" at bounding box center [161, 226] width 16 height 6
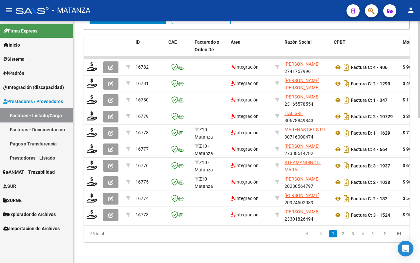
scroll to position [318, 0]
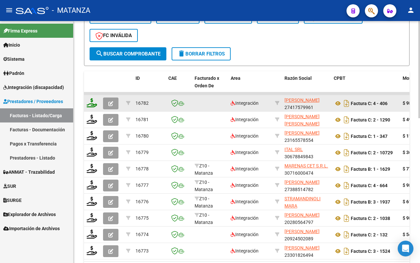
click at [94, 100] on icon at bounding box center [92, 102] width 10 height 9
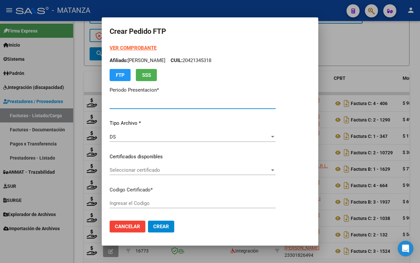
type input "202508"
type input "$ 98.964,88"
type input "ARG01-0005503531-20220224-20250224-bs"
type input "[DATE]"
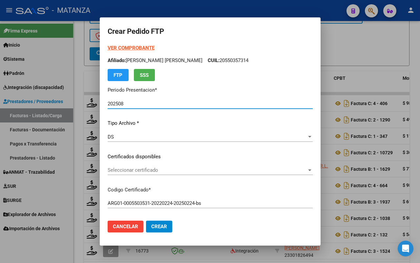
click at [142, 169] on span "Seleccionar certificado" at bounding box center [207, 170] width 199 height 6
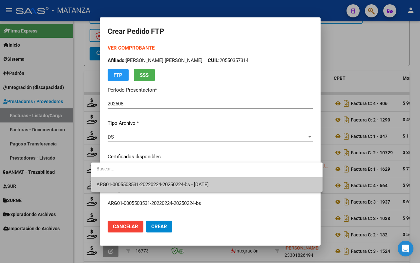
click at [147, 181] on span "ARG01-0005503531-20220224-20250224-bs - [DATE]" at bounding box center [152, 184] width 112 height 6
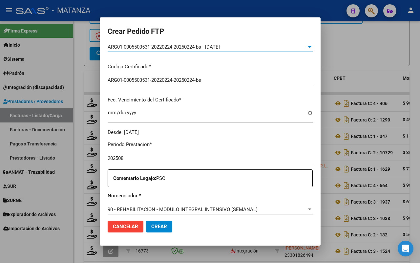
scroll to position [268, 0]
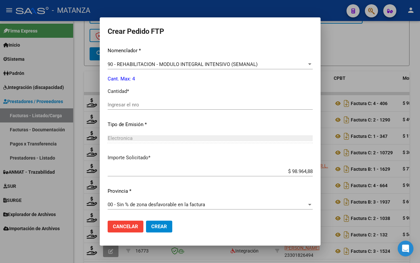
click at [139, 102] on input "Ingresar el nro" at bounding box center [210, 105] width 205 height 6
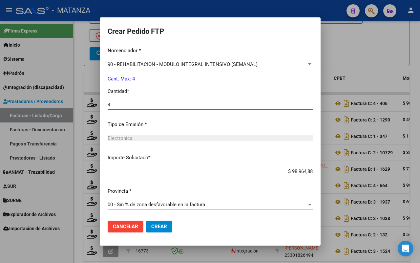
type input "4"
click at [151, 225] on span "Crear" at bounding box center [159, 226] width 16 height 6
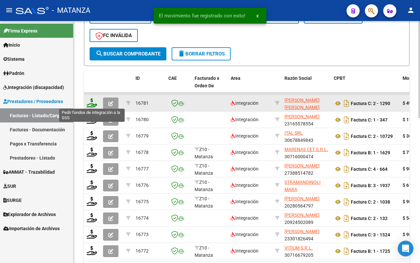
click at [91, 103] on icon at bounding box center [92, 102] width 10 height 9
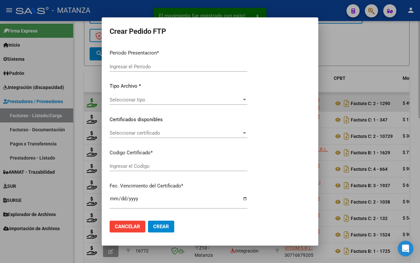
type input "202508"
type input "$ 49.482,44"
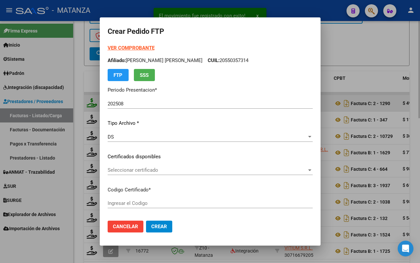
type input "ARG020004507428620240320-20390320-BUE"
type input "[DATE]"
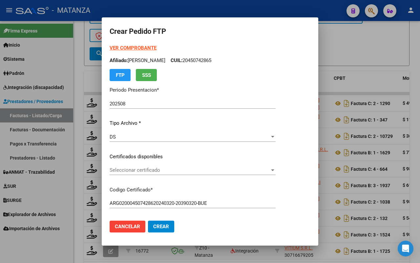
click at [179, 169] on span "Seleccionar certificado" at bounding box center [190, 170] width 160 height 6
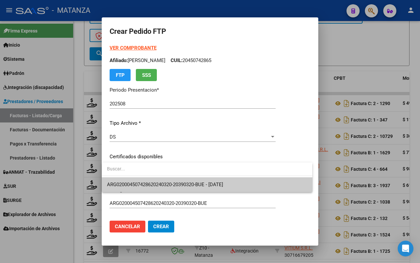
click at [179, 184] on span "ARG020004507428620240320-20390320-BUE - [DATE]" at bounding box center [165, 184] width 116 height 6
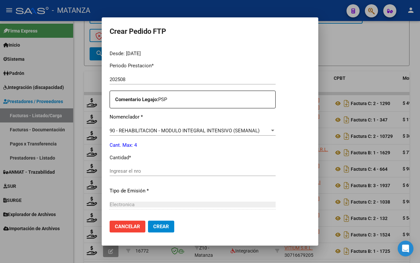
scroll to position [205, 0]
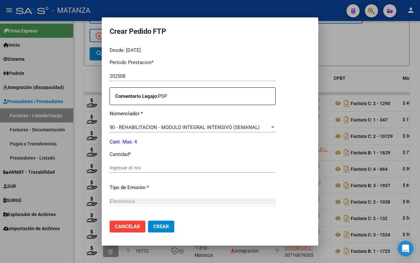
click at [192, 166] on input "Ingresar el nro" at bounding box center [193, 168] width 166 height 6
type input "4"
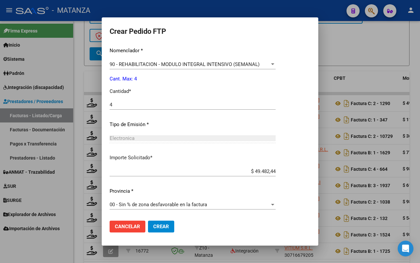
click at [162, 227] on span "Crear" at bounding box center [161, 226] width 16 height 6
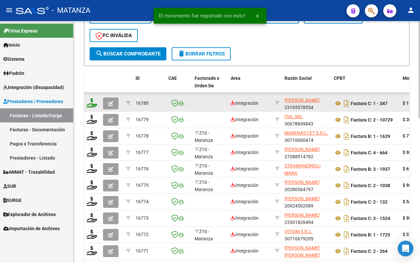
click at [92, 104] on icon at bounding box center [92, 102] width 10 height 9
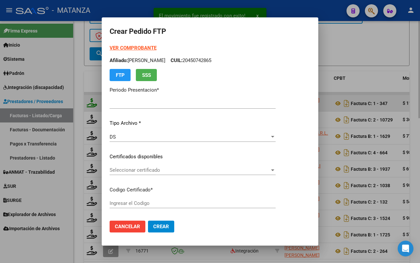
type input "202508"
type input "$ 111.335,49"
type input "ARG01-0005503531-20220224-20250224-bs"
type input "[DATE]"
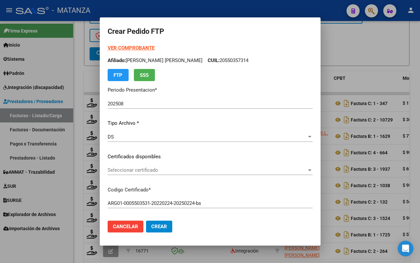
click at [190, 169] on span "Seleccionar certificado" at bounding box center [207, 170] width 199 height 6
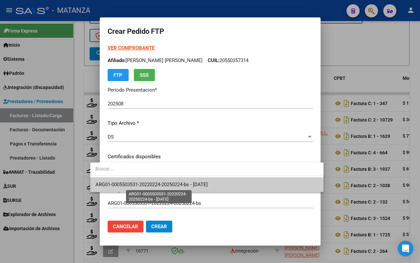
click at [188, 185] on span "ARG01-0005503531-20220224-20250224-bs - [DATE]" at bounding box center [151, 184] width 112 height 6
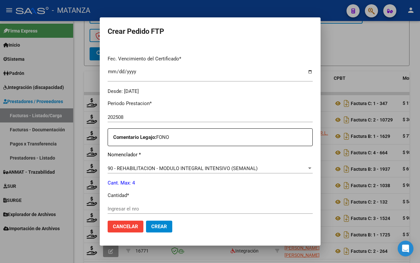
scroll to position [205, 0]
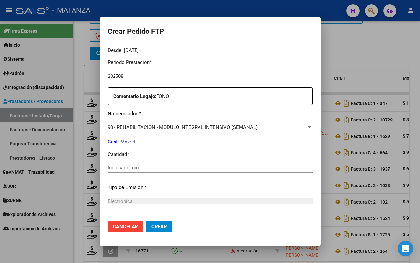
click at [137, 169] on input "Ingresar el nro" at bounding box center [210, 168] width 205 height 6
type input "4"
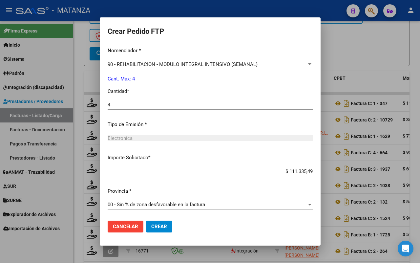
click at [151, 226] on span "Crear" at bounding box center [159, 226] width 16 height 6
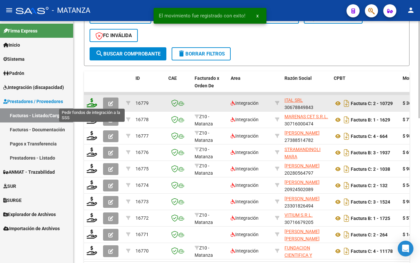
click at [90, 102] on icon at bounding box center [92, 102] width 10 height 9
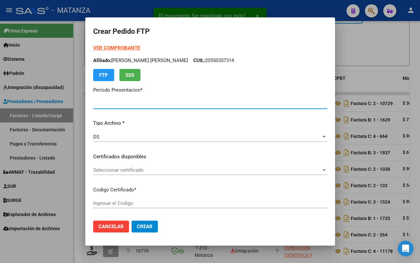
type input "202508"
type input "$ 368.807,40"
type input "ARG02-00055071938-20210331-20260331-BS"
type input "[DATE]"
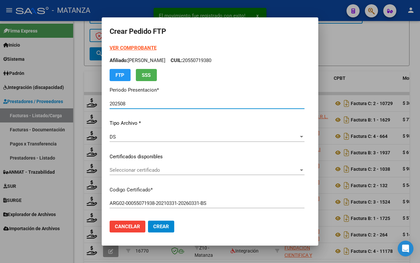
click at [175, 168] on span "Seleccionar certificado" at bounding box center [204, 170] width 189 height 6
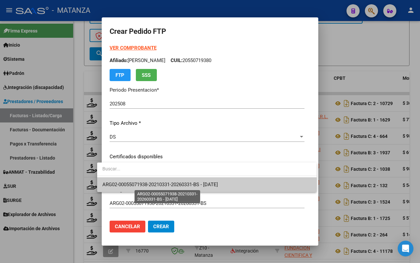
click at [168, 184] on span "ARG02-00055071938-20210331-20260331-BS - [DATE]" at bounding box center [159, 184] width 115 height 6
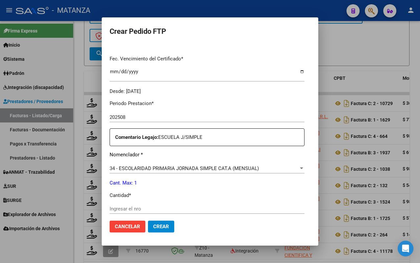
scroll to position [246, 0]
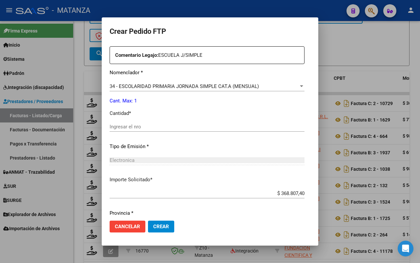
click at [124, 125] on input "Ingresar el nro" at bounding box center [207, 127] width 195 height 6
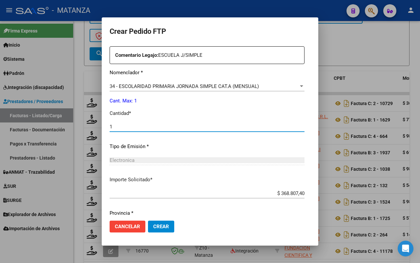
scroll to position [268, 0]
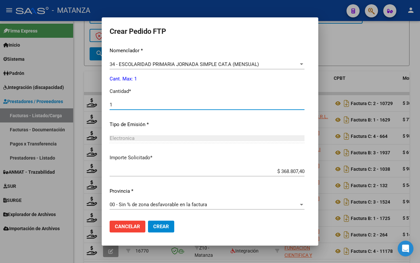
type input "1"
click at [156, 223] on span "Crear" at bounding box center [161, 226] width 16 height 6
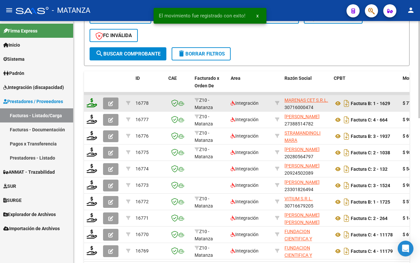
click at [92, 104] on icon at bounding box center [92, 102] width 10 height 9
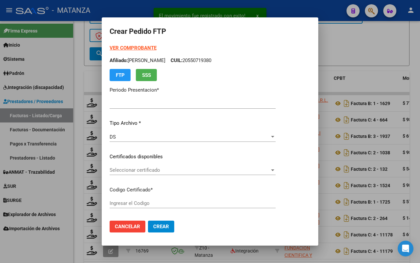
type input "202508"
type input "$ 777.620,99"
type input "ARG020005375480720160705-20190705-BS"
type input "[DATE]"
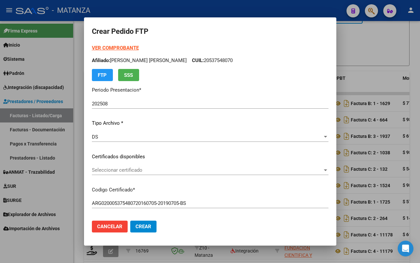
scroll to position [82, 0]
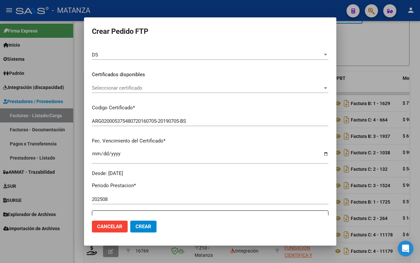
click at [132, 87] on span "Seleccionar certificado" at bounding box center [207, 88] width 230 height 6
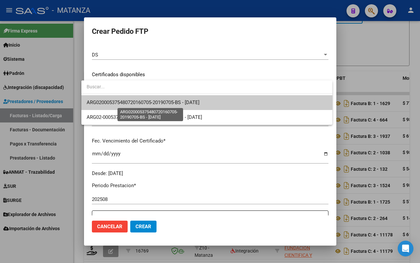
click at [135, 104] on span "ARG020005375480720160705-20190705-BS - [DATE]" at bounding box center [143, 102] width 113 height 6
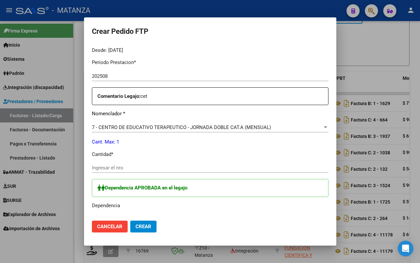
scroll to position [246, 0]
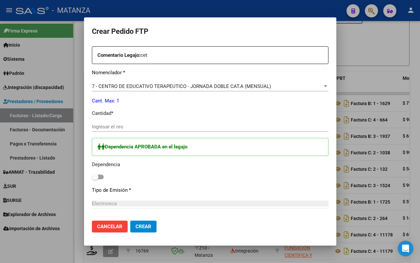
click at [108, 126] on input "Ingresar el nro" at bounding box center [210, 127] width 236 height 6
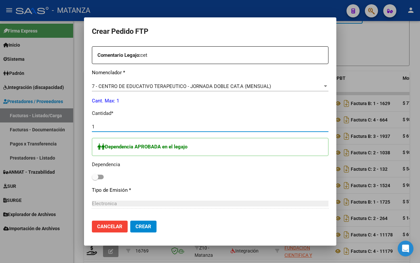
type input "1"
drag, startPoint x: 95, startPoint y: 175, endPoint x: 138, endPoint y: 178, distance: 43.3
click at [96, 175] on span at bounding box center [98, 176] width 12 height 5
click at [95, 179] on input "checkbox" at bounding box center [95, 179] width 0 height 0
checkbox input "true"
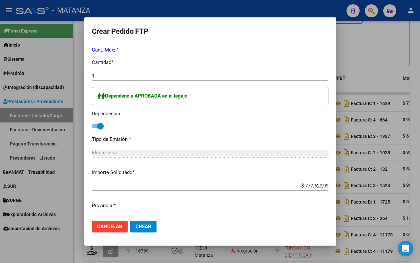
scroll to position [311, 0]
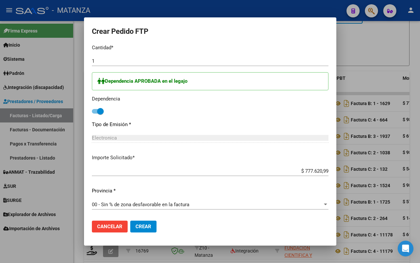
drag, startPoint x: 135, startPoint y: 224, endPoint x: 203, endPoint y: 217, distance: 68.5
click at [136, 224] on span "Crear" at bounding box center [143, 226] width 16 height 6
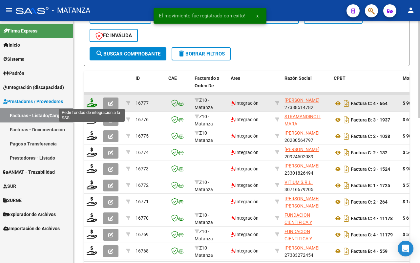
click at [93, 102] on icon at bounding box center [92, 102] width 10 height 9
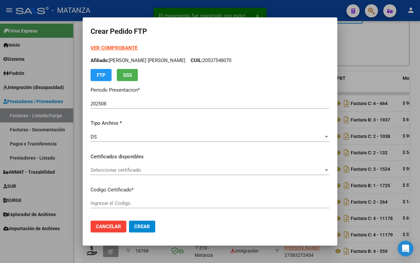
type input "arg0200058103225-20230223-20260223-bs"
type input "[DATE]"
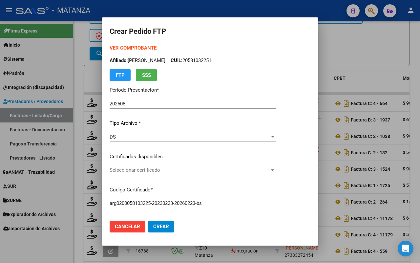
click at [179, 168] on span "Seleccionar certificado" at bounding box center [190, 170] width 160 height 6
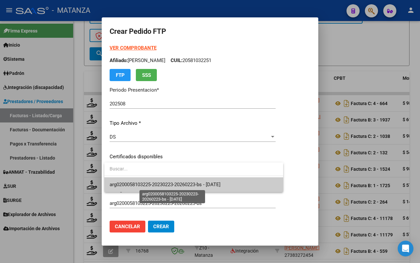
click at [175, 184] on span "arg0200058103225-20230223-20260223-bs - [DATE]" at bounding box center [165, 184] width 111 height 6
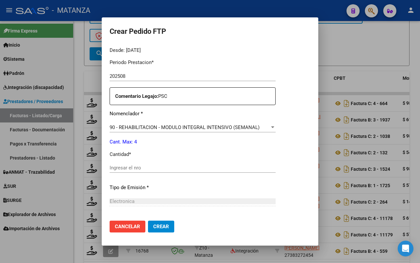
scroll to position [246, 0]
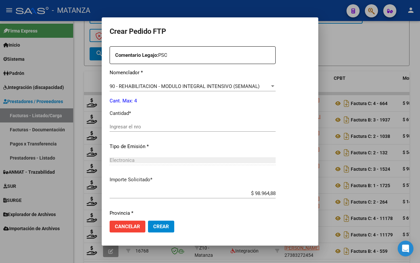
click at [151, 121] on div "Periodo Prestacion * 202508 Ingresar el Periodo Prestacion Comentario Legajo: P…" at bounding box center [193, 125] width 166 height 225
click at [146, 125] on input "Ingresar el nro" at bounding box center [193, 127] width 166 height 6
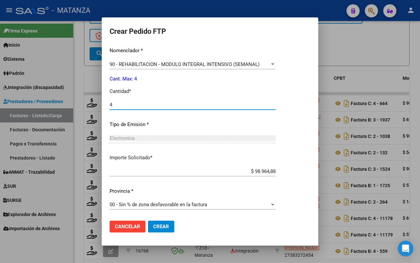
type input "4"
click at [157, 225] on span "Crear" at bounding box center [161, 226] width 16 height 6
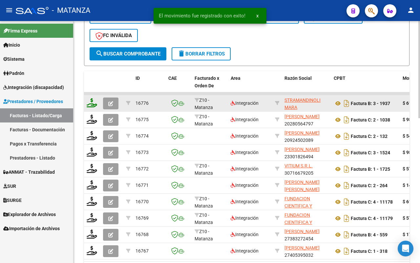
click at [88, 104] on icon at bounding box center [92, 102] width 10 height 9
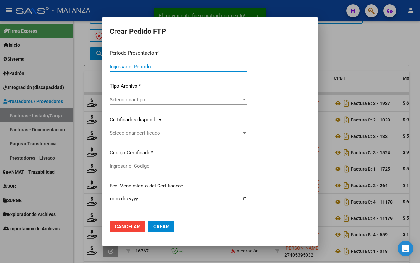
type input "202508"
type input "$ 61.853,05"
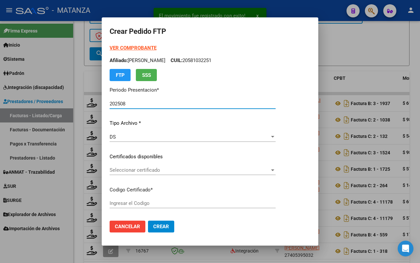
type input "ARG0200055181528-20211104-20261104-BS"
type input "[DATE]"
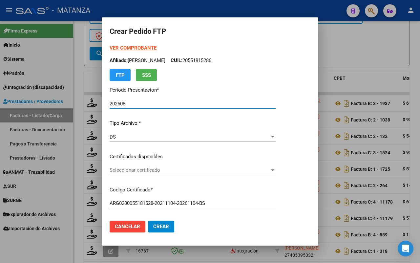
click at [156, 169] on span "Seleccionar certificado" at bounding box center [190, 170] width 160 height 6
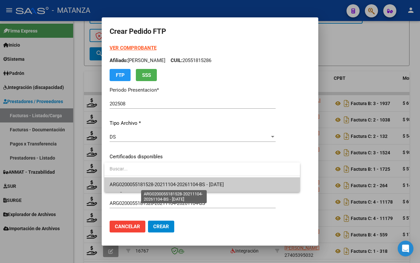
click at [156, 184] on span "ARG0200055181528-20211104-20261104-BS - [DATE]" at bounding box center [167, 184] width 114 height 6
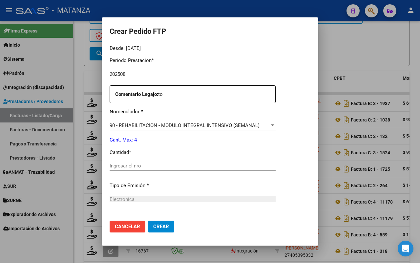
scroll to position [246, 0]
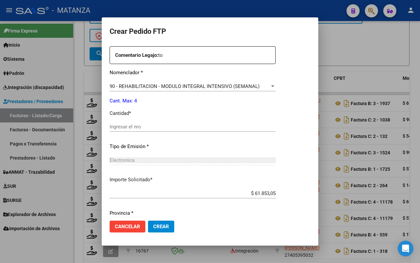
click at [150, 127] on input "Ingresar el nro" at bounding box center [193, 127] width 166 height 6
type input "4"
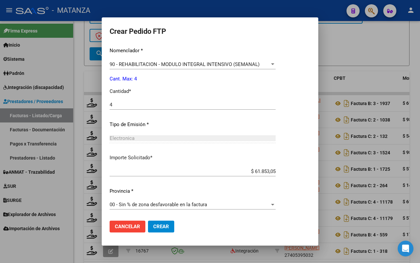
click at [161, 222] on button "Crear" at bounding box center [161, 226] width 26 height 12
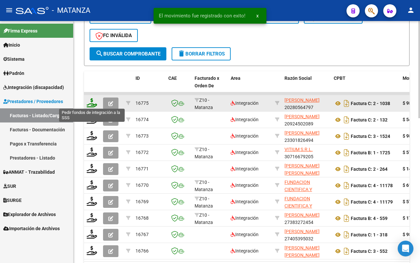
click at [92, 100] on icon at bounding box center [92, 102] width 10 height 9
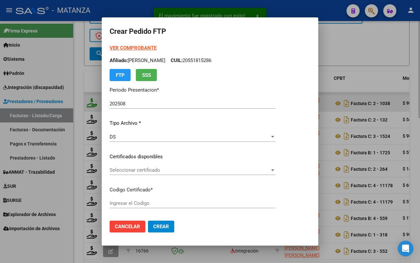
type input "ARG02-00045042569-20171010-20271010-BS"
type input "[DATE]"
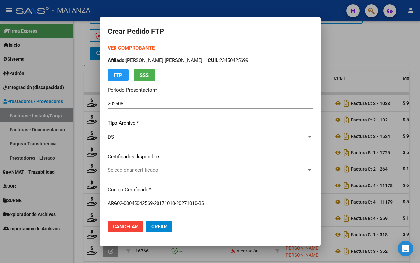
click at [207, 171] on span "Seleccionar certificado" at bounding box center [207, 170] width 199 height 6
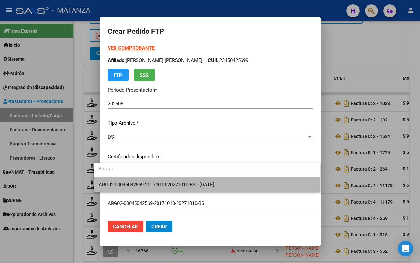
click at [202, 181] on span "ARG02-00045042569-20171010-20271010-BS - [DATE]" at bounding box center [207, 184] width 216 height 15
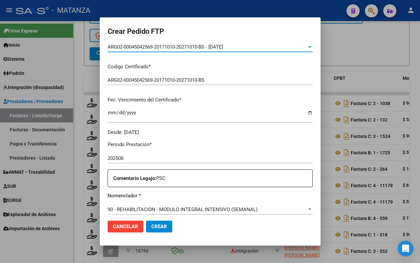
scroll to position [205, 0]
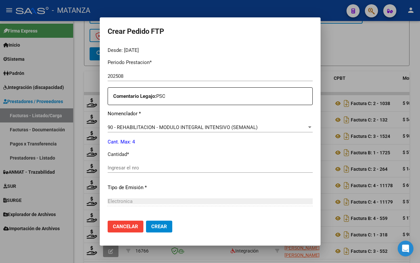
click at [132, 169] on input "Ingresar el nro" at bounding box center [210, 168] width 205 height 6
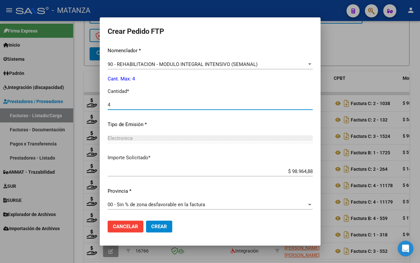
type input "4"
drag, startPoint x: 155, startPoint y: 227, endPoint x: 236, endPoint y: 186, distance: 91.2
click at [156, 227] on span "Crear" at bounding box center [159, 226] width 16 height 6
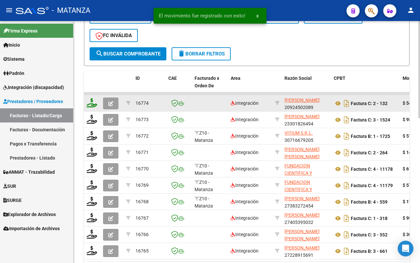
click at [94, 103] on icon at bounding box center [92, 102] width 10 height 9
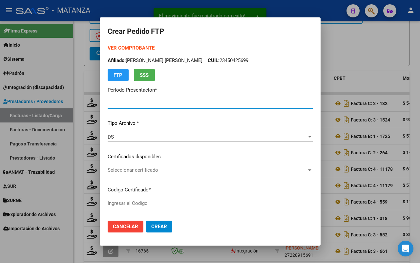
type input "202508"
type input "$ 546.094,08"
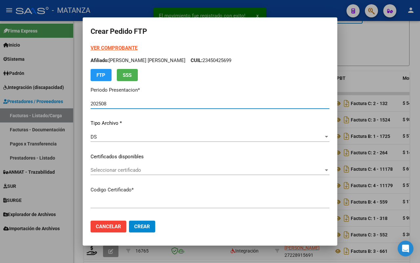
type input "ARG010004435416820220225-20320225-BS"
type input "[DATE]"
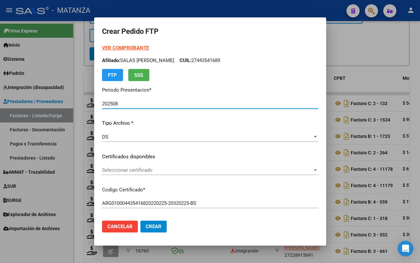
click at [202, 169] on span "Seleccionar certificado" at bounding box center [207, 170] width 210 height 6
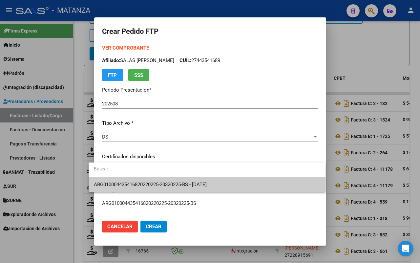
click at [199, 181] on span "ARG010004435416820220225-20320225-BS - [DATE]" at bounding box center [150, 184] width 113 height 6
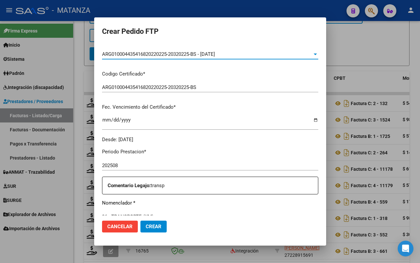
scroll to position [0, 0]
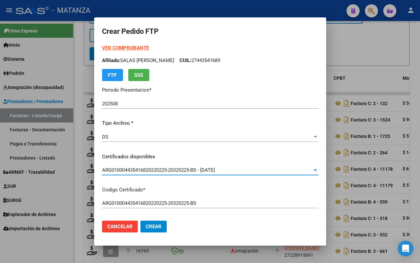
click at [122, 47] on strong "VER COMPROBANTE" at bounding box center [125, 48] width 47 height 6
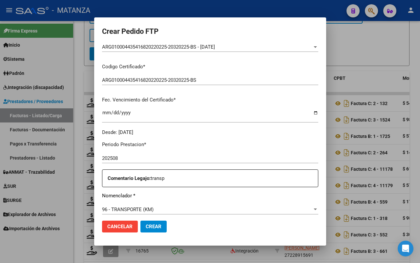
scroll to position [205, 0]
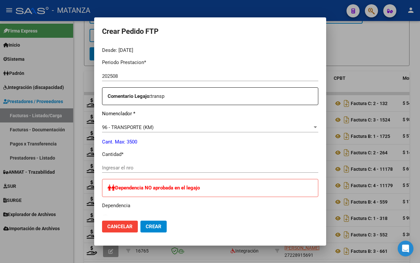
click at [138, 169] on input "Ingresar el nro" at bounding box center [210, 168] width 216 height 6
type input "1008"
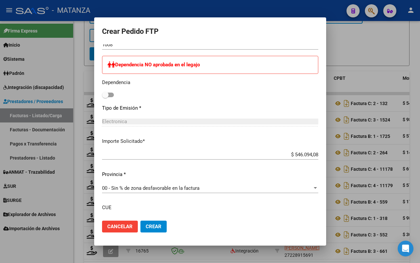
scroll to position [369, 0]
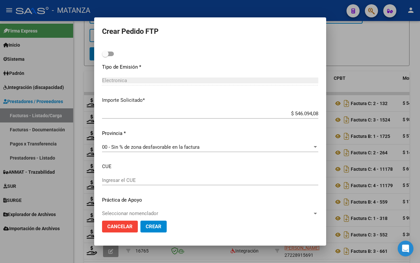
click at [146, 225] on span "Crear" at bounding box center [154, 226] width 16 height 6
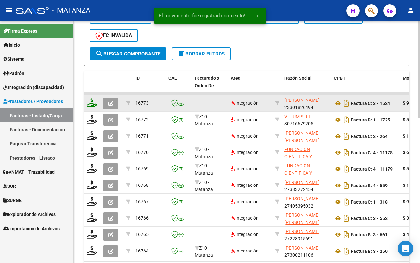
click at [89, 103] on icon at bounding box center [92, 102] width 10 height 9
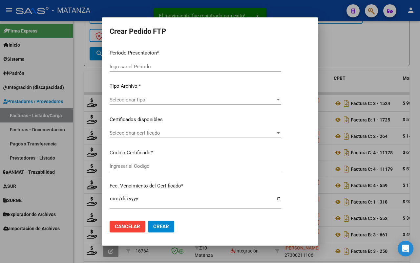
type input "202508"
type input "$ 98.964,88"
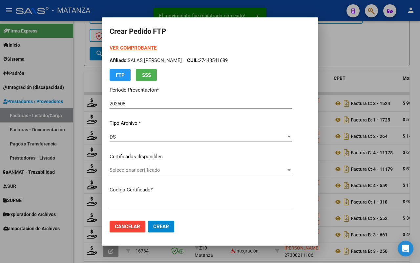
type input "ARG01-0005503531-20220224-20250224-bs"
type input "[DATE]"
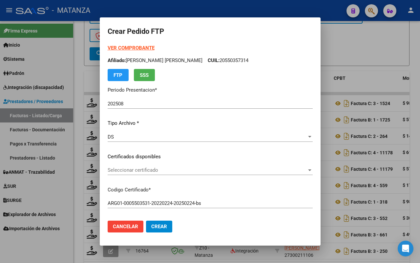
click at [187, 171] on span "Seleccionar certificado" at bounding box center [207, 170] width 199 height 6
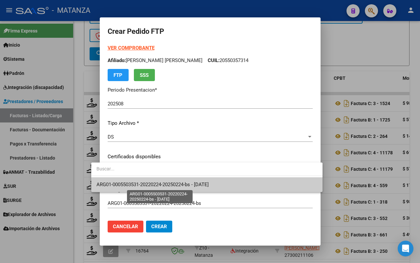
click at [186, 182] on span "ARG01-0005503531-20220224-20250224-bs - [DATE]" at bounding box center [152, 184] width 112 height 6
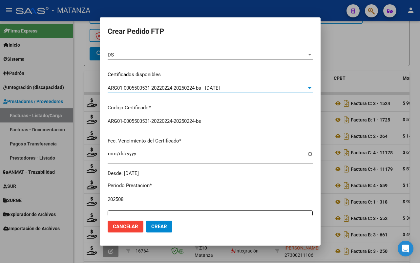
scroll to position [164, 0]
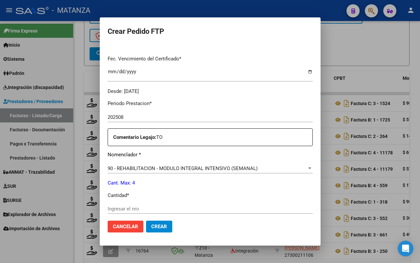
click at [134, 209] on input "Ingresar el nro" at bounding box center [210, 209] width 205 height 6
type input "4"
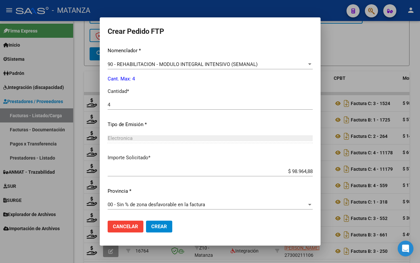
click at [151, 225] on span "Crear" at bounding box center [159, 226] width 16 height 6
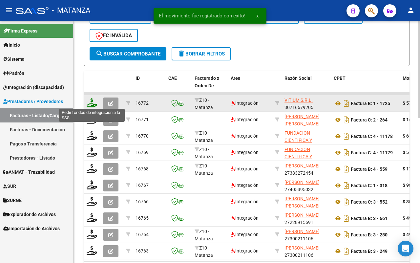
click at [91, 102] on icon at bounding box center [92, 102] width 10 height 9
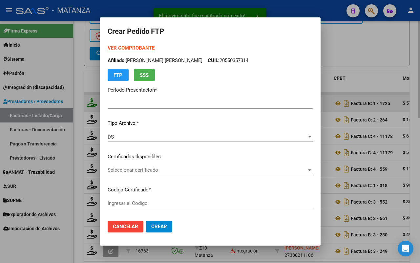
type input "202508"
type input "$ 573.313,85"
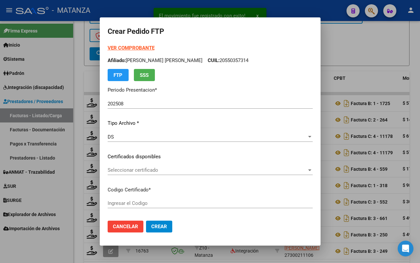
type input "ARG0200055181528-20211104-20261104-BS"
type input "[DATE]"
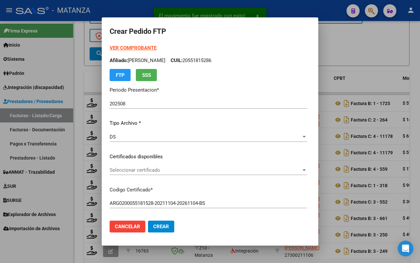
click at [210, 169] on span "Seleccionar certificado" at bounding box center [205, 170] width 191 height 6
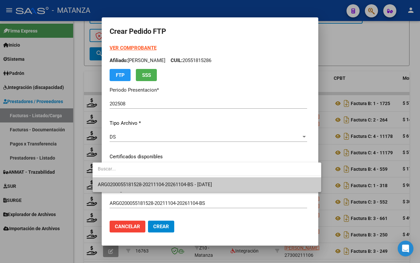
click at [210, 181] on span "ARG0200055181528-20211104-20261104-BS - [DATE]" at bounding box center [207, 184] width 218 height 15
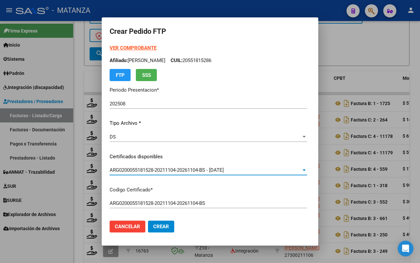
click at [131, 48] on strong "VER COMPROBANTE" at bounding box center [133, 48] width 47 height 6
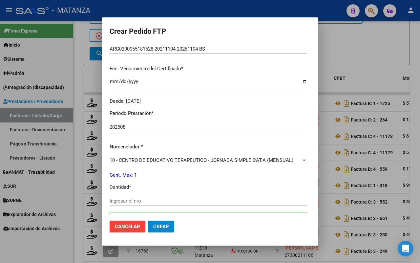
scroll to position [205, 0]
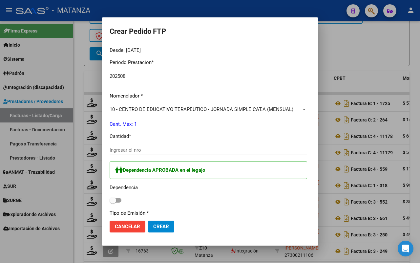
click at [171, 146] on div "Ingresar el nro" at bounding box center [208, 150] width 197 height 10
type input "1"
click at [110, 198] on span at bounding box center [116, 200] width 12 height 5
click at [112, 202] on input "checkbox" at bounding box center [112, 202] width 0 height 0
checkbox input "true"
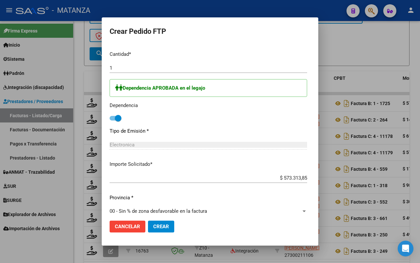
scroll to position [293, 0]
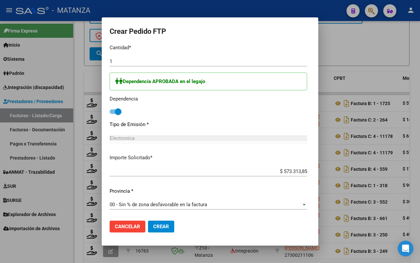
drag, startPoint x: 148, startPoint y: 226, endPoint x: 181, endPoint y: 225, distance: 33.4
click at [153, 226] on span "Crear" at bounding box center [161, 226] width 16 height 6
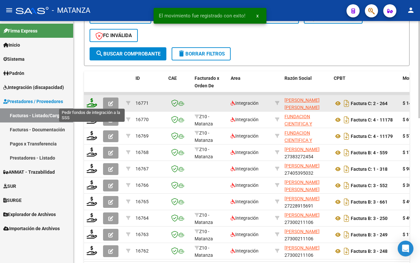
click at [91, 100] on icon at bounding box center [92, 102] width 10 height 9
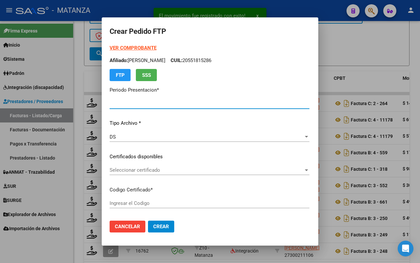
type input "202508"
type input "$ 148.447,32"
type input "ARG020004507428620240320-20390320-BUE"
type input "[DATE]"
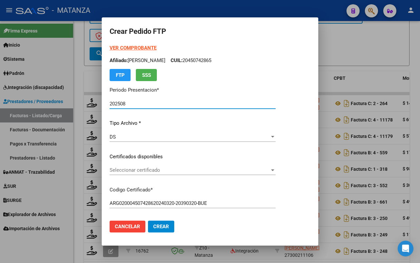
click at [239, 169] on span "Seleccionar certificado" at bounding box center [190, 170] width 160 height 6
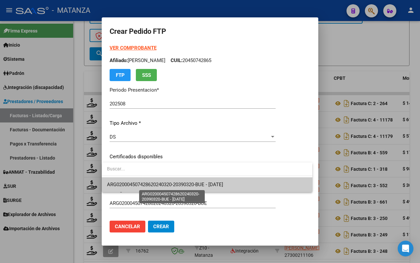
click at [223, 182] on span "ARG020004507428620240320-20390320-BUE - [DATE]" at bounding box center [165, 184] width 116 height 6
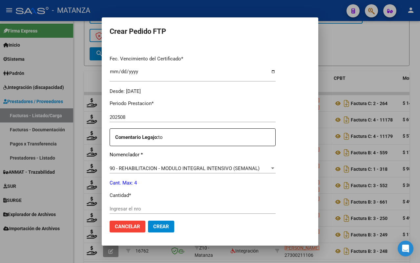
scroll to position [205, 0]
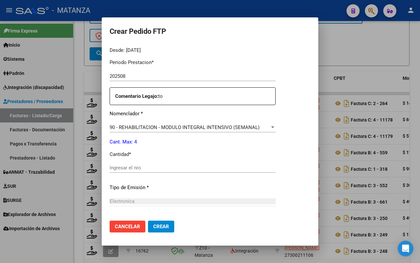
click at [156, 167] on input "Ingresar el nro" at bounding box center [193, 168] width 166 height 6
type input "4"
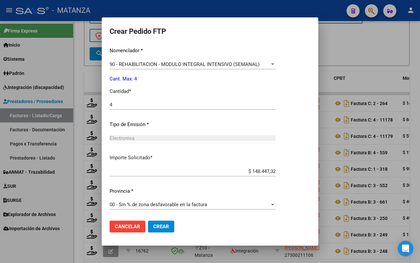
drag, startPoint x: 166, startPoint y: 225, endPoint x: 213, endPoint y: 215, distance: 48.3
click at [166, 225] on button "Crear" at bounding box center [161, 226] width 26 height 12
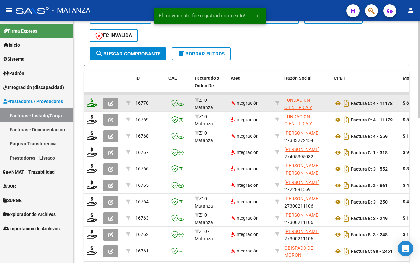
click at [92, 100] on icon at bounding box center [92, 102] width 10 height 9
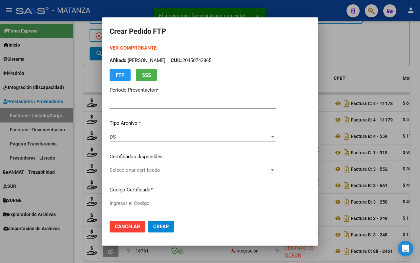
type input "202508"
type input "$ 61.985,80"
type input "ARG02-00045068900-20250826-20350826-BUE"
type input "[DATE]"
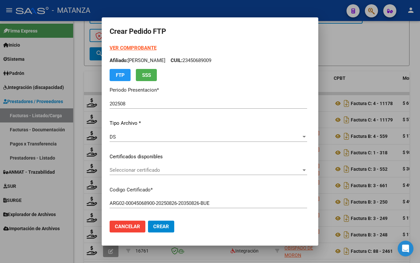
click at [223, 168] on span "Seleccionar certificado" at bounding box center [205, 170] width 191 height 6
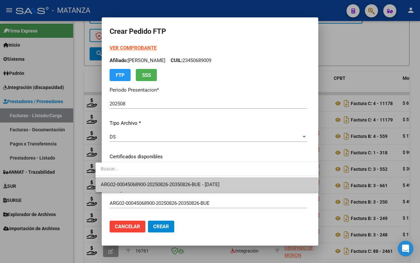
click at [214, 187] on span "ARG02-00045068900-20250826-20350826-BUE - [DATE]" at bounding box center [207, 184] width 212 height 15
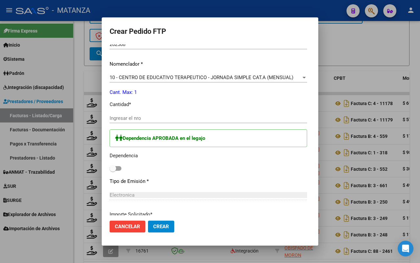
scroll to position [211, 0]
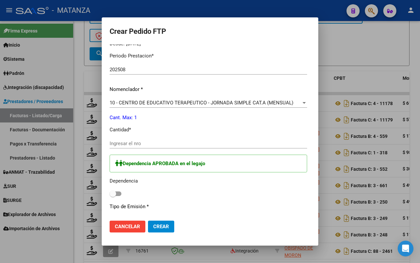
click at [193, 101] on span "10 - CENTRO DE EDUCATIVO TERAPEUTICO - JORNADA SIMPLE CAT.A (MENSUAL)" at bounding box center [202, 103] width 184 height 6
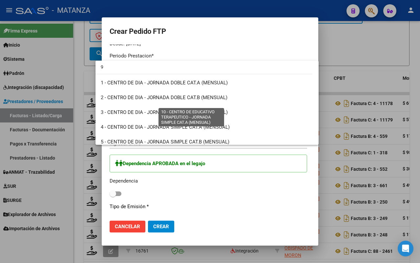
type input "95"
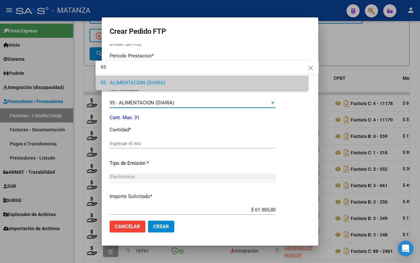
scroll to position [0, 0]
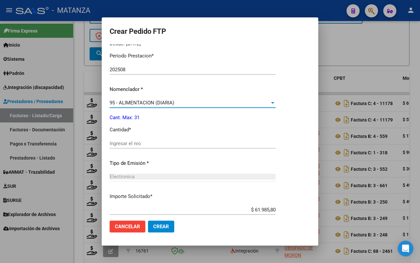
click at [158, 142] on input "Ingresar el nro" at bounding box center [193, 143] width 166 height 6
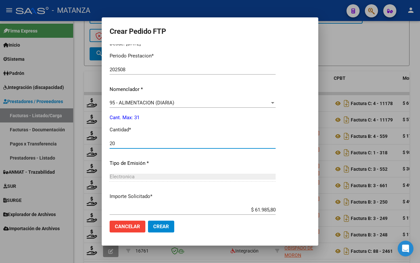
type input "20"
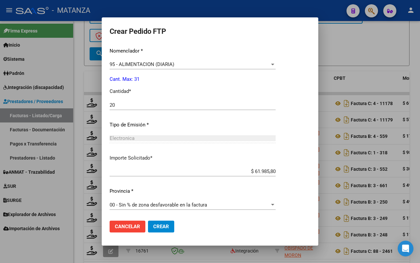
click at [169, 220] on button "Crear" at bounding box center [161, 226] width 26 height 12
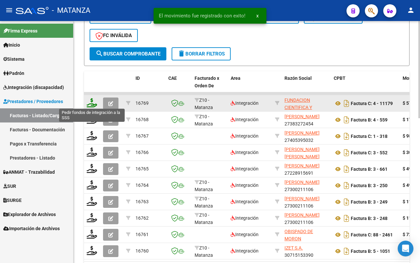
click at [89, 103] on icon at bounding box center [92, 102] width 10 height 9
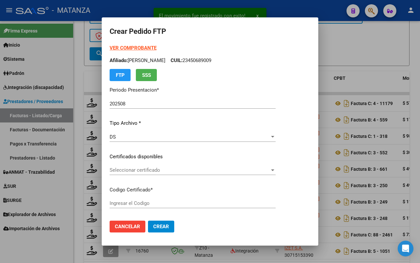
type input "ARG02-00045068900-20250826-20350826-BUE"
type input "[DATE]"
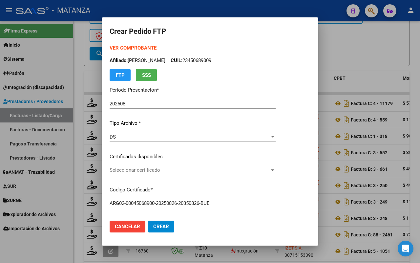
click at [174, 169] on span "Seleccionar certificado" at bounding box center [190, 170] width 160 height 6
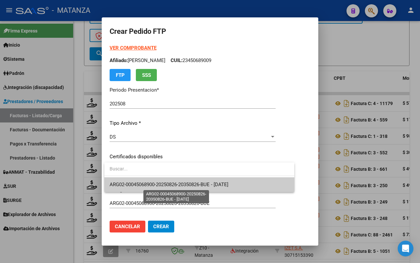
click at [175, 184] on span "ARG02-00045068900-20250826-20350826-BUE - [DATE]" at bounding box center [169, 184] width 119 height 6
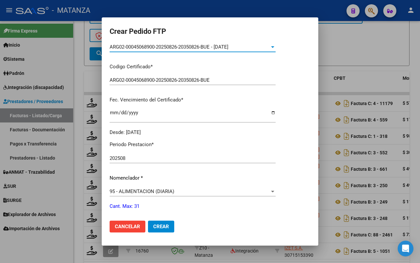
scroll to position [205, 0]
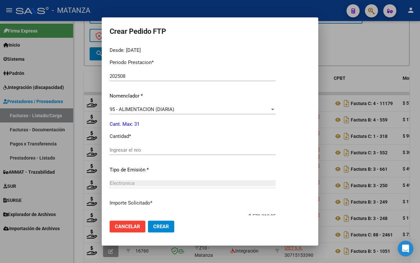
click at [174, 108] on div "95 - ALIMENTACION (DIARIA)" at bounding box center [190, 109] width 160 height 6
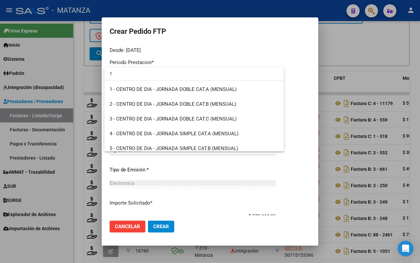
type input "10"
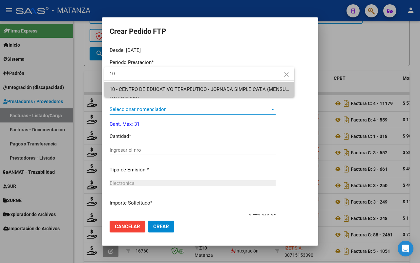
scroll to position [0, 0]
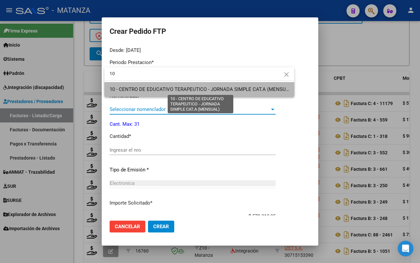
click at [179, 87] on span "10 - CENTRO DE EDUCATIVO TERAPEUTICO - JORNADA SIMPLE CAT.A (MENSUAL)" at bounding box center [202, 89] width 184 height 6
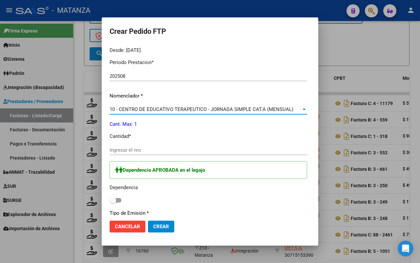
click at [136, 150] on input "Ingresar el nro" at bounding box center [208, 150] width 197 height 6
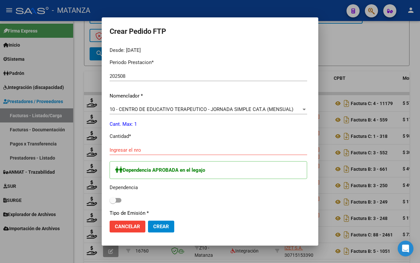
scroll to position [246, 0]
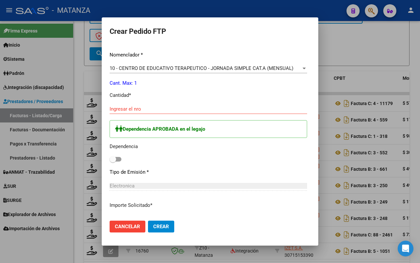
click at [127, 107] on input "Ingresar el nro" at bounding box center [208, 109] width 197 height 6
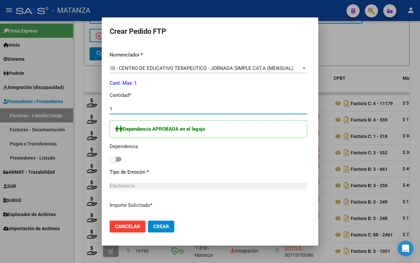
type input "1"
click at [112, 158] on span at bounding box center [116, 159] width 12 height 5
click at [112, 161] on input "checkbox" at bounding box center [112, 161] width 0 height 0
checkbox input "true"
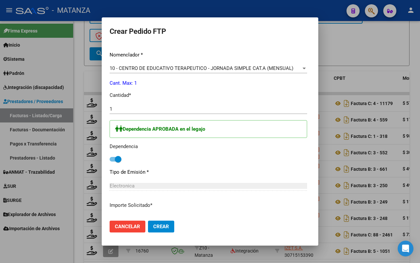
scroll to position [293, 0]
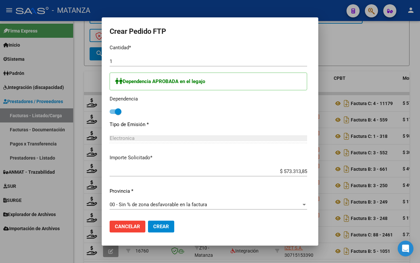
click at [153, 227] on span "Crear" at bounding box center [161, 226] width 16 height 6
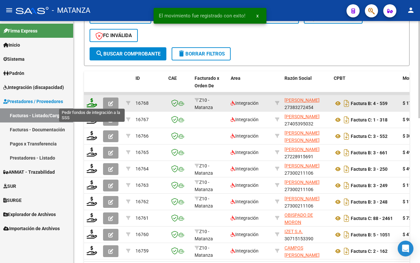
click at [90, 103] on icon at bounding box center [92, 102] width 10 height 9
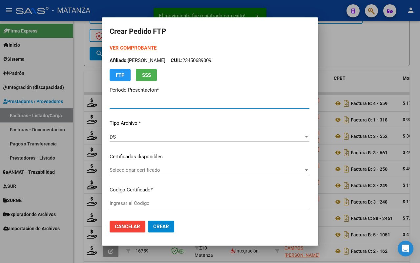
type input "202508"
type input "$ 173.188,54"
type input "ARG010004435416820220225-20320225-BS"
type input "[DATE]"
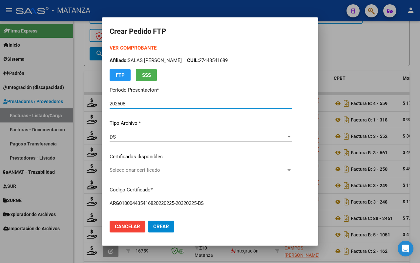
click at [191, 169] on span "Seleccionar certificado" at bounding box center [198, 170] width 176 height 6
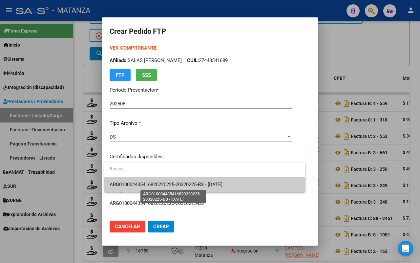
click at [192, 183] on span "ARG010004435416820220225-20320225-BS - [DATE]" at bounding box center [166, 184] width 113 height 6
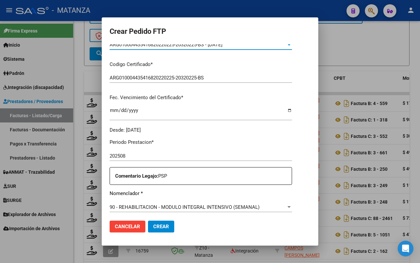
scroll to position [164, 0]
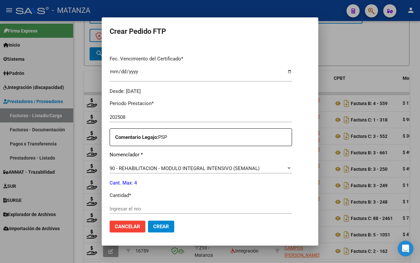
click at [190, 204] on div "Ingresar el nro" at bounding box center [201, 209] width 182 height 10
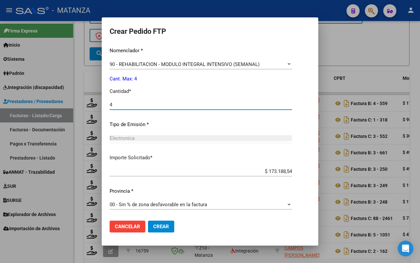
type input "4"
click at [165, 226] on span "Crear" at bounding box center [161, 226] width 16 height 6
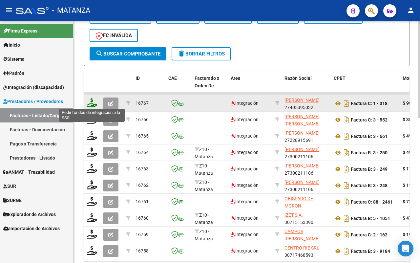
click at [90, 99] on icon at bounding box center [92, 102] width 10 height 9
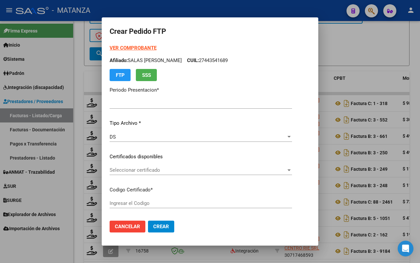
type input "202508"
type input "$ 98.964,88"
type input "arg02-00052913711-20240219-20270219-bue"
type input "[DATE]"
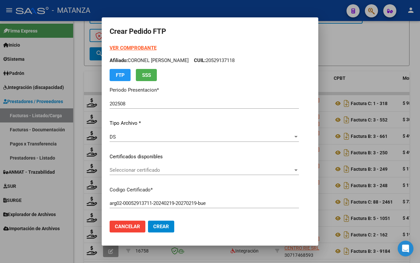
click at [186, 168] on span "Seleccionar certificado" at bounding box center [201, 170] width 183 height 6
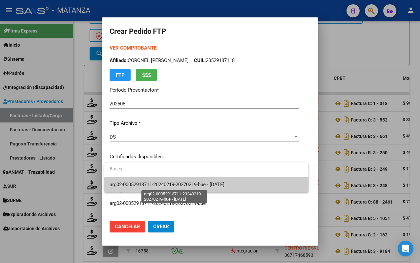
drag, startPoint x: 188, startPoint y: 186, endPoint x: 211, endPoint y: 188, distance: 23.0
click at [189, 186] on span "arg02-00052913711-20240219-20270219-bue - [DATE]" at bounding box center [167, 184] width 115 height 6
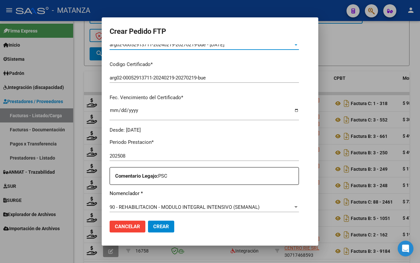
scroll to position [164, 0]
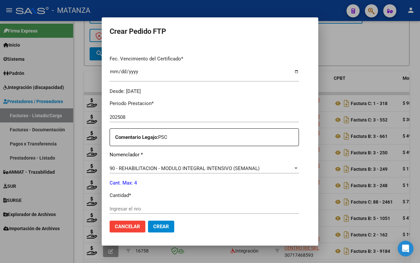
click at [171, 209] on input "Ingresar el nro" at bounding box center [204, 209] width 189 height 6
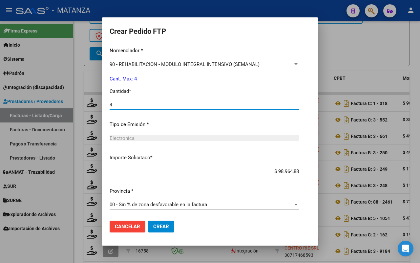
type input "4"
click at [164, 225] on span "Crear" at bounding box center [161, 226] width 16 height 6
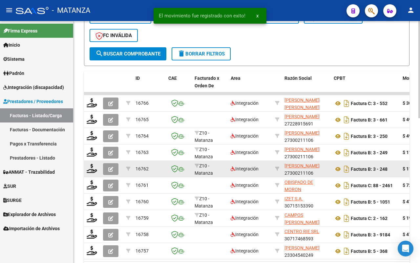
scroll to position [318, 0]
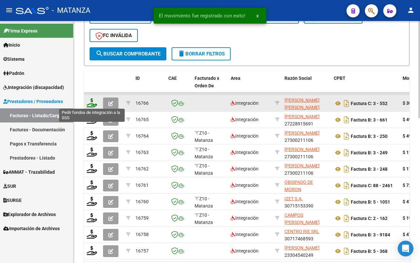
click at [91, 102] on icon at bounding box center [92, 102] width 10 height 9
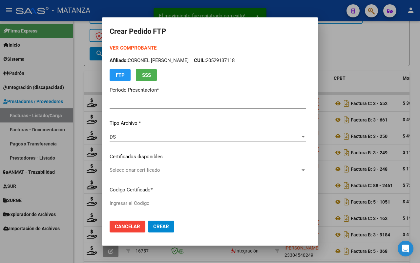
type input "202508"
type input "$ 307.654,34"
type input "ARG02-00050702421-20221221-20251221-BS"
type input "[DATE]"
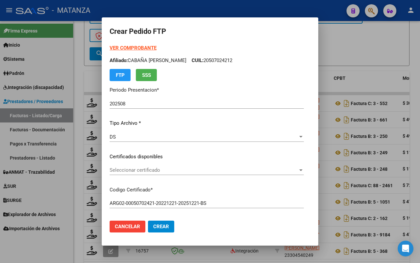
click at [170, 169] on span "Seleccionar certificado" at bounding box center [204, 170] width 188 height 6
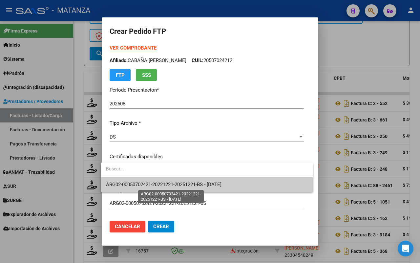
click at [171, 184] on span "ARG02-00050702421-20221221-20251221-BS - [DATE]" at bounding box center [163, 184] width 115 height 6
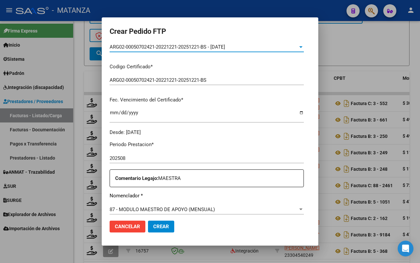
scroll to position [164, 0]
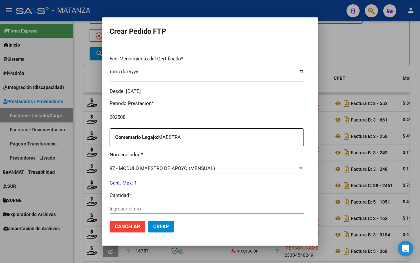
click at [158, 209] on input "Ingresar el nro" at bounding box center [207, 209] width 194 height 6
type input "1"
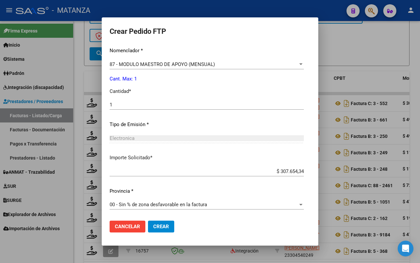
click at [161, 225] on span "Crear" at bounding box center [161, 226] width 16 height 6
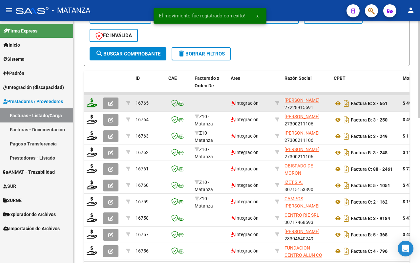
click at [92, 103] on icon at bounding box center [92, 102] width 10 height 9
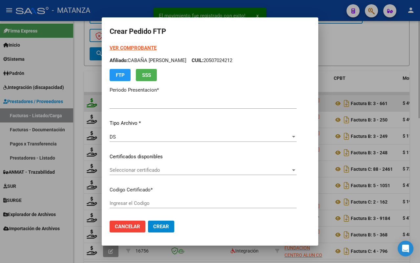
type input "202508"
type input "$ 49.482,44"
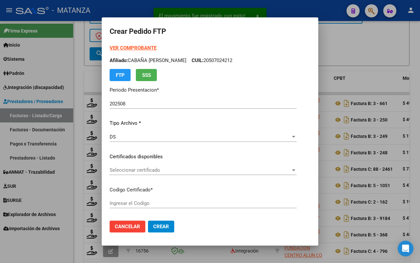
type input "ARG02000508890772024092320290923-BUE"
type input "[DATE]"
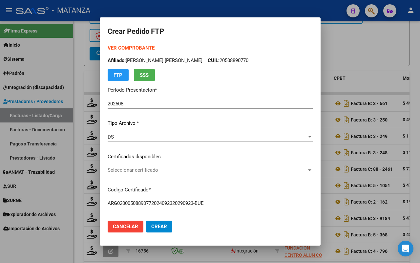
click at [140, 169] on span "Seleccionar certificado" at bounding box center [207, 170] width 199 height 6
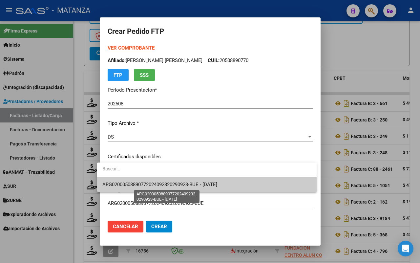
click at [141, 183] on span "ARG02000508890772024092320290923-BUE - [DATE]" at bounding box center [159, 184] width 115 height 6
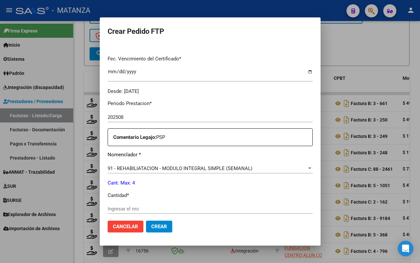
scroll to position [205, 0]
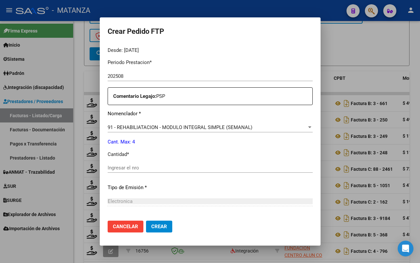
click at [138, 168] on input "Ingresar el nro" at bounding box center [210, 168] width 205 height 6
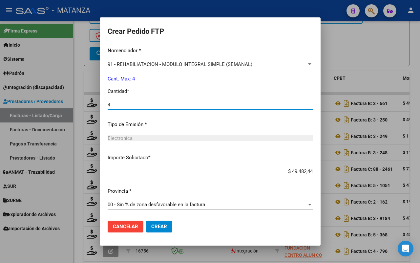
type input "4"
click at [153, 223] on span "Crear" at bounding box center [159, 226] width 16 height 6
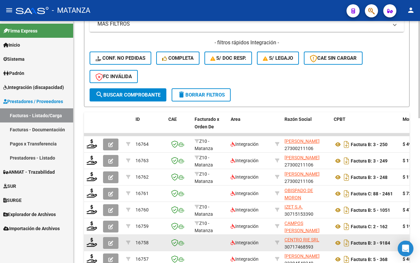
scroll to position [359, 0]
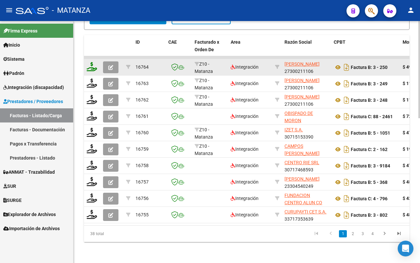
click at [92, 62] on icon at bounding box center [92, 66] width 10 height 9
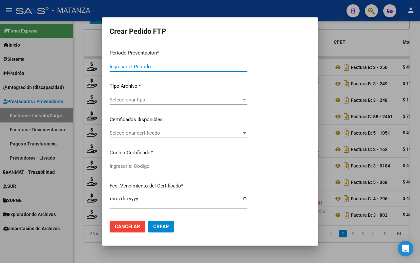
type input "202508"
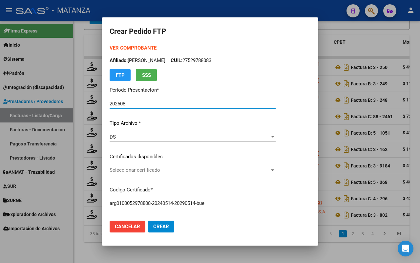
click at [232, 167] on span "Seleccionar certificado" at bounding box center [190, 170] width 160 height 6
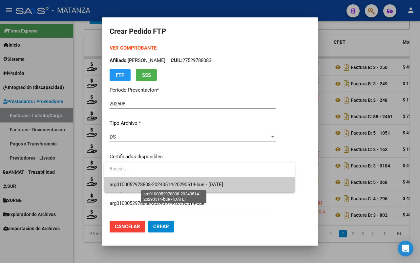
click at [223, 184] on span "arg0100052978808-20240514-20290514-bue - [DATE]" at bounding box center [166, 184] width 113 height 6
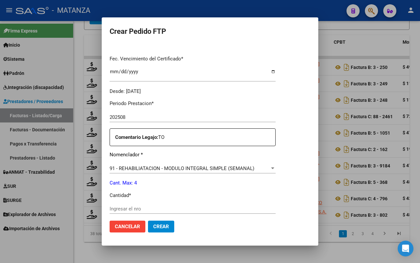
scroll to position [205, 0]
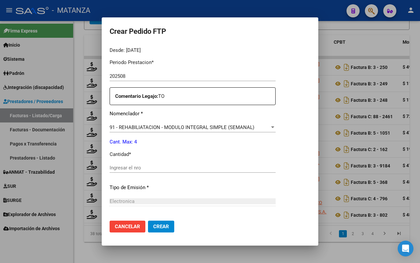
click at [151, 166] on input "Ingresar el nro" at bounding box center [193, 168] width 166 height 6
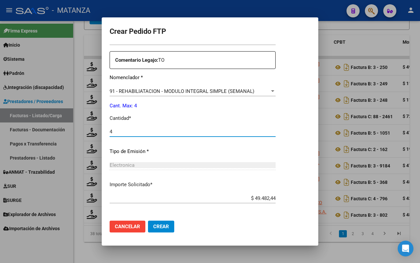
scroll to position [268, 0]
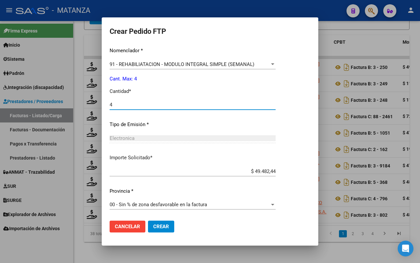
click at [159, 223] on span "Crear" at bounding box center [161, 226] width 16 height 6
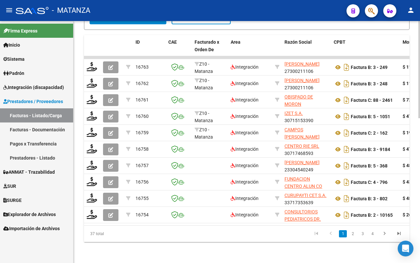
scroll to position [359, 0]
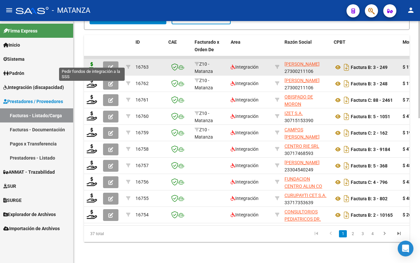
click at [89, 62] on icon at bounding box center [92, 66] width 10 height 9
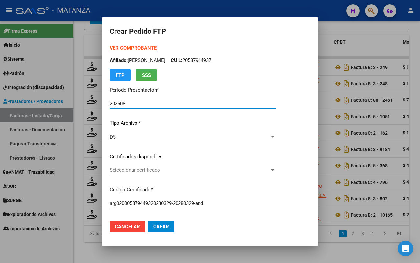
click at [236, 168] on span "Seleccionar certificado" at bounding box center [190, 170] width 160 height 6
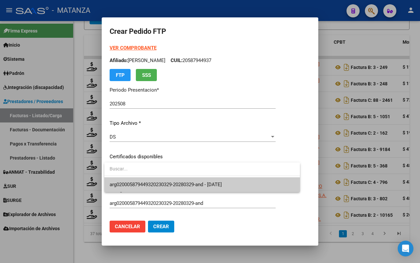
click at [222, 186] on span "arg020005879449320230329-20280329-and - [DATE]" at bounding box center [166, 184] width 112 height 6
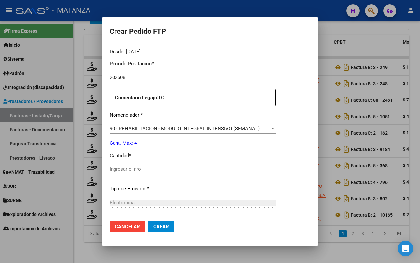
scroll to position [205, 0]
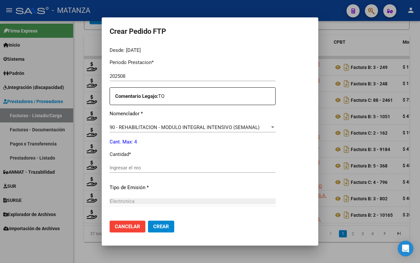
click at [153, 169] on input "Ingresar el nro" at bounding box center [193, 168] width 166 height 6
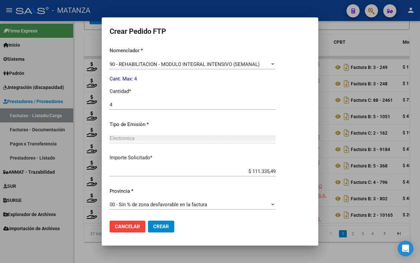
drag, startPoint x: 158, startPoint y: 229, endPoint x: 276, endPoint y: 182, distance: 127.2
click at [158, 228] on span "Crear" at bounding box center [161, 226] width 16 height 6
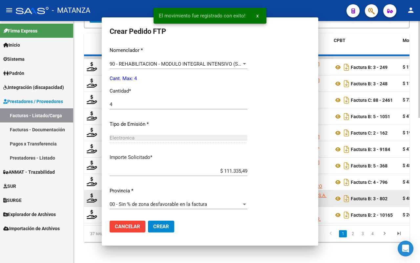
scroll to position [0, 0]
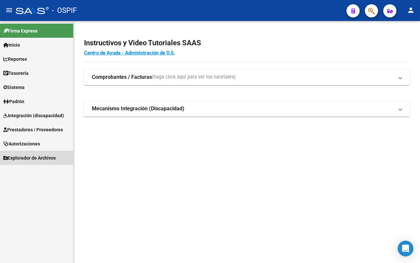
click at [50, 156] on span "Explorador de Archivos" at bounding box center [29, 157] width 52 height 7
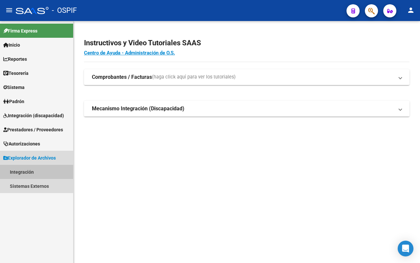
click at [41, 171] on link "Integración" at bounding box center [36, 172] width 73 height 14
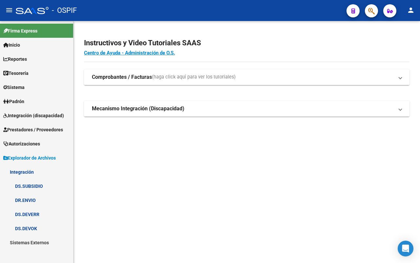
click at [22, 209] on link "DS.DEVERR" at bounding box center [36, 214] width 73 height 14
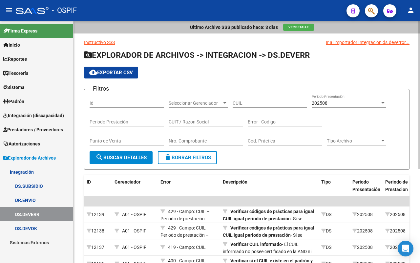
drag, startPoint x: 106, startPoint y: 70, endPoint x: 119, endPoint y: 72, distance: 13.6
click at [106, 70] on span "cloud_download Exportar CSV" at bounding box center [111, 73] width 44 height 6
click at [353, 104] on div "202508" at bounding box center [345, 103] width 68 height 6
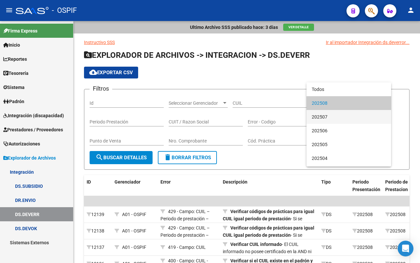
click at [341, 118] on span "202507" at bounding box center [348, 117] width 74 height 14
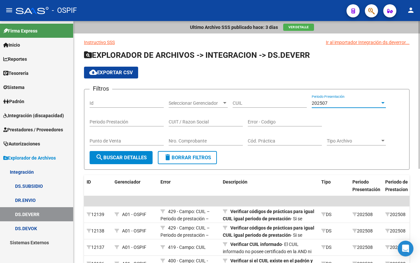
click at [122, 156] on span "search Buscar Detalles" at bounding box center [120, 157] width 51 height 6
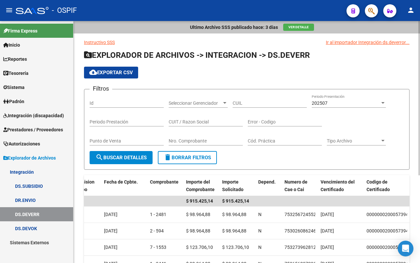
drag, startPoint x: 104, startPoint y: 71, endPoint x: 108, endPoint y: 81, distance: 10.4
click at [104, 71] on span "cloud_download Exportar CSV" at bounding box center [111, 73] width 44 height 6
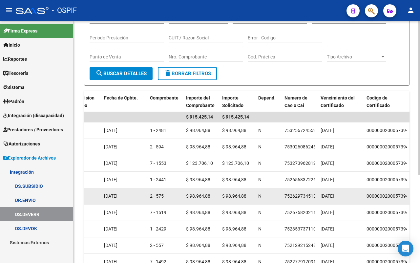
scroll to position [82, 0]
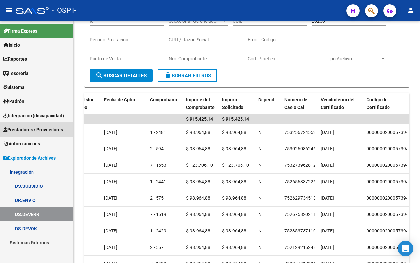
click at [48, 126] on span "Prestadores / Proveedores" at bounding box center [33, 129] width 60 height 7
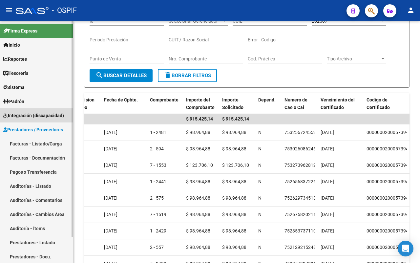
click at [47, 112] on span "Integración (discapacidad)" at bounding box center [33, 115] width 61 height 7
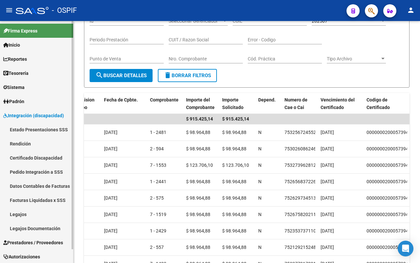
scroll to position [14, 0]
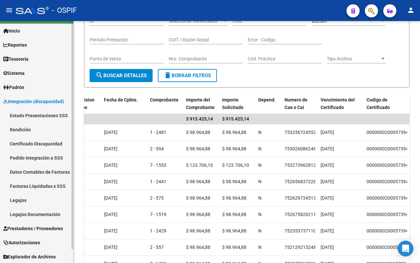
click at [44, 227] on span "Prestadores / Proveedores" at bounding box center [33, 228] width 60 height 7
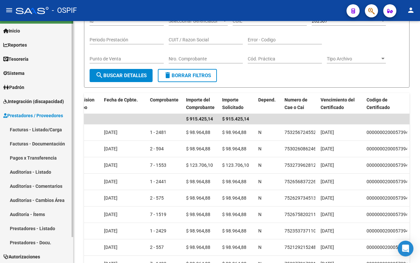
click at [48, 131] on link "Facturas - Listado/Carga" at bounding box center [36, 129] width 73 height 14
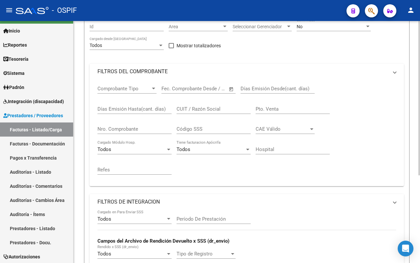
click at [218, 198] on mat-panel-title "FILTROS DE INTEGRACION" at bounding box center [242, 201] width 290 height 7
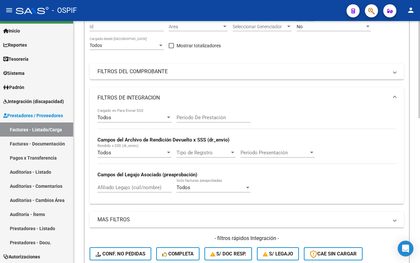
click at [182, 101] on mat-panel-title "FILTROS DE INTEGRACION" at bounding box center [242, 97] width 290 height 7
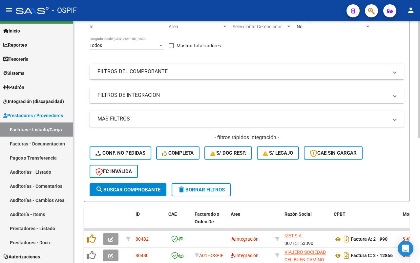
scroll to position [41, 0]
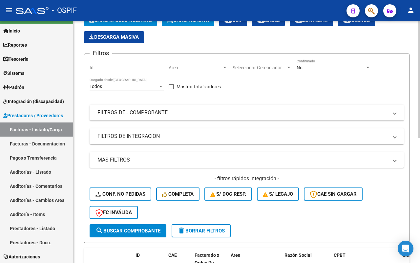
click at [182, 140] on mat-expansion-panel-header "FILTROS DE INTEGRACION" at bounding box center [247, 136] width 314 height 16
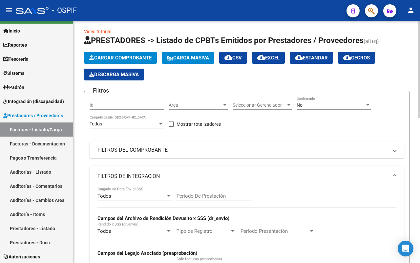
scroll to position [0, 0]
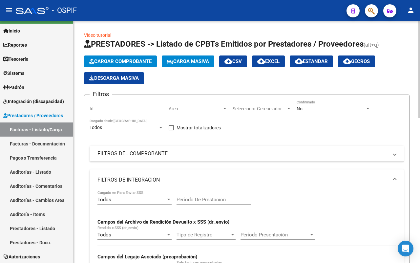
click at [197, 157] on mat-panel-title "FILTROS DEL COMPROBANTE" at bounding box center [242, 153] width 290 height 7
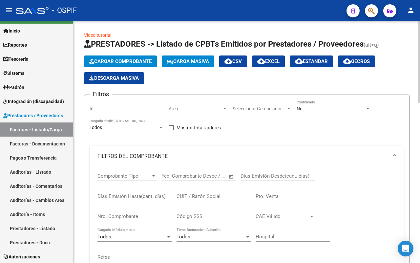
click at [135, 215] on input "Nro. Comprobante" at bounding box center [134, 216] width 74 height 6
click at [327, 107] on div "No" at bounding box center [330, 109] width 68 height 6
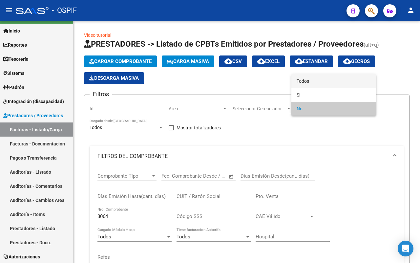
click at [325, 79] on span "Todos" at bounding box center [333, 81] width 74 height 14
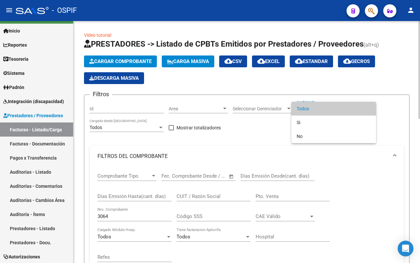
drag, startPoint x: 377, startPoint y: 203, endPoint x: 358, endPoint y: 199, distance: 19.5
click at [377, 203] on div at bounding box center [210, 131] width 420 height 263
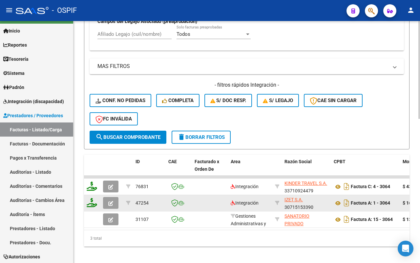
scroll to position [355, 0]
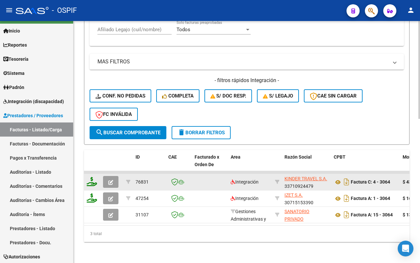
click at [109, 180] on icon "button" at bounding box center [110, 182] width 5 height 5
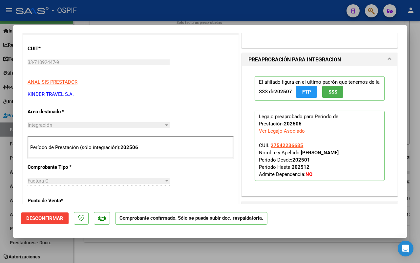
scroll to position [328, 0]
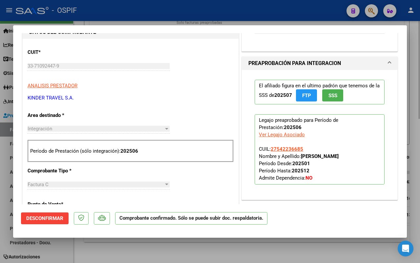
drag, startPoint x: 65, startPoint y: 256, endPoint x: 155, endPoint y: 251, distance: 90.0
click at [65, 256] on div at bounding box center [210, 131] width 420 height 263
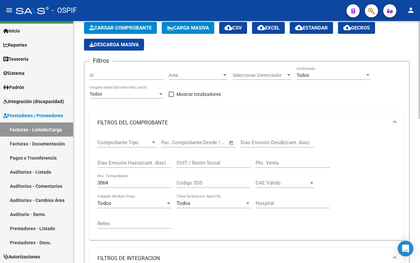
scroll to position [27, 0]
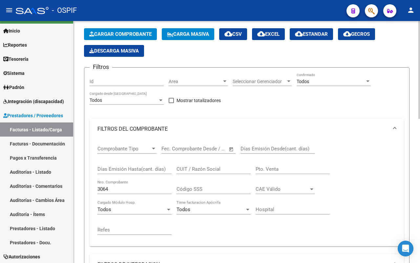
click at [112, 184] on div "3064 Nro. Comprobante" at bounding box center [134, 187] width 74 height 14
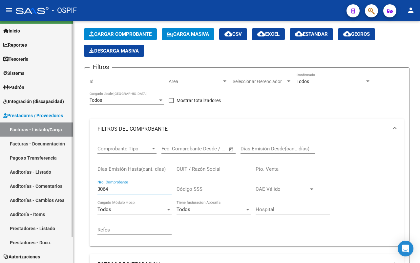
drag, startPoint x: 73, startPoint y: 189, endPoint x: 70, endPoint y: 189, distance: 3.6
click at [70, 188] on mat-sidenav-container "Firma Express Inicio Calendario SSS Instructivos Contacto OS Reportes Egresos D…" at bounding box center [210, 142] width 420 height 242
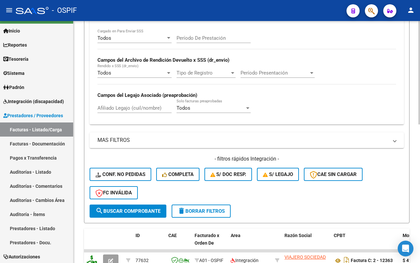
scroll to position [322, 0]
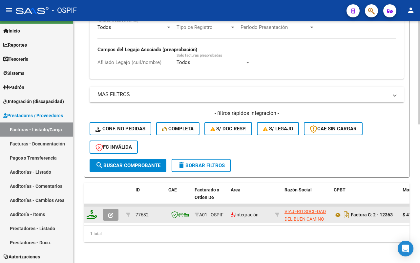
click at [110, 212] on icon "button" at bounding box center [110, 214] width 5 height 5
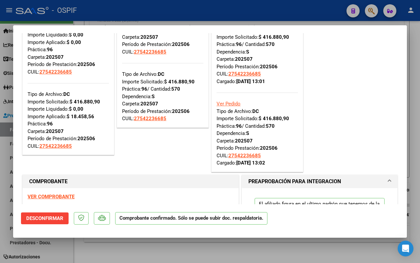
scroll to position [0, 0]
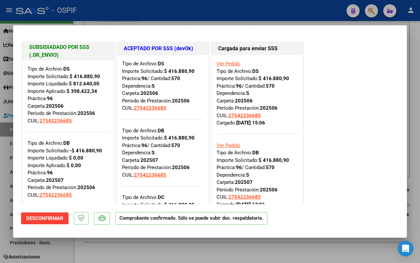
click at [75, 252] on div at bounding box center [210, 131] width 420 height 263
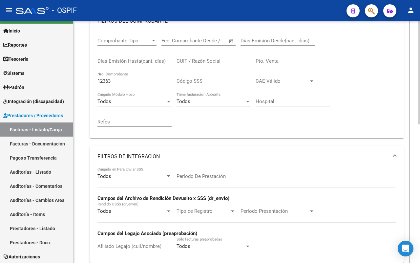
scroll to position [117, 0]
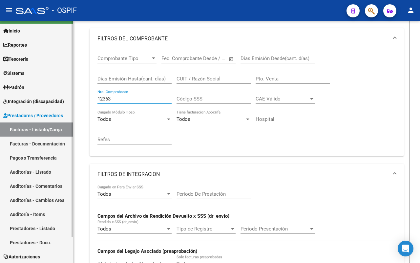
drag, startPoint x: 120, startPoint y: 99, endPoint x: 66, endPoint y: 99, distance: 54.8
click at [66, 99] on mat-sidenav-container "Firma Express Inicio Calendario SSS Instructivos Contacto OS Reportes Egresos D…" at bounding box center [210, 142] width 420 height 242
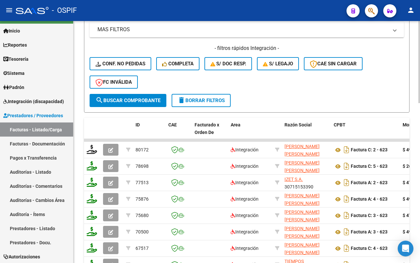
scroll to position [407, 0]
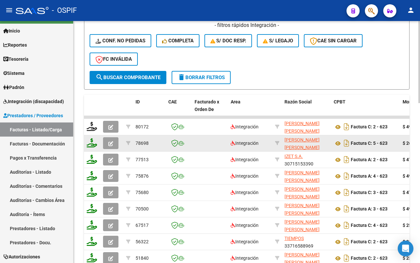
click at [114, 143] on button "button" at bounding box center [110, 143] width 15 height 12
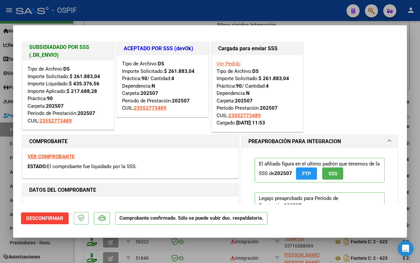
scroll to position [41, 0]
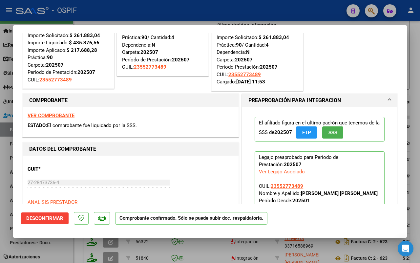
click at [56, 116] on strong "VER COMPROBANTE" at bounding box center [51, 115] width 47 height 6
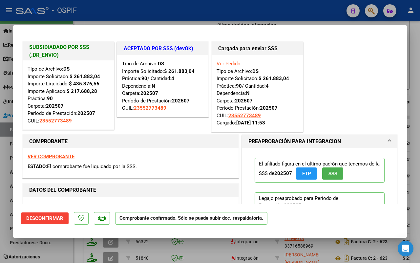
click at [56, 252] on div at bounding box center [210, 131] width 420 height 263
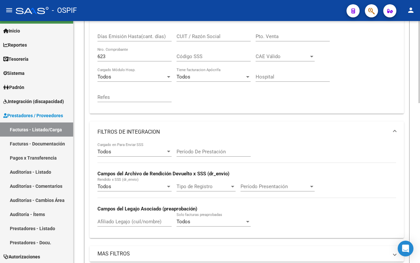
scroll to position [120, 0]
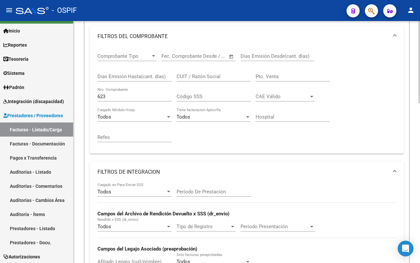
click at [118, 94] on input "623" at bounding box center [134, 96] width 74 height 6
type input "6"
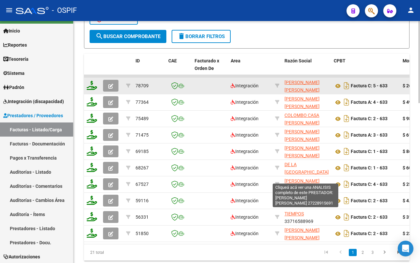
scroll to position [407, 0]
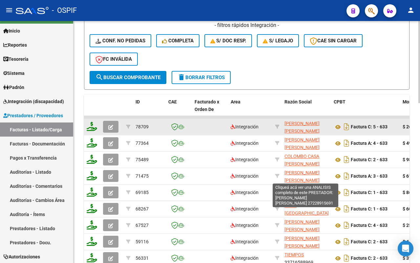
type input "633"
click at [109, 125] on icon "button" at bounding box center [110, 127] width 5 height 5
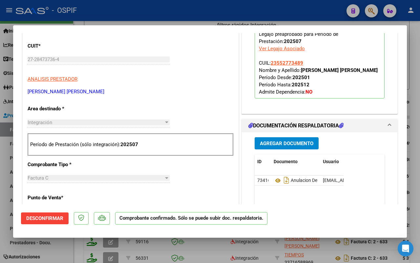
scroll to position [205, 0]
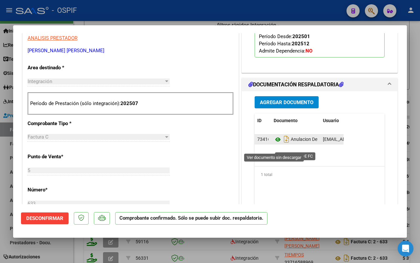
click at [273, 143] on icon at bounding box center [277, 139] width 9 height 8
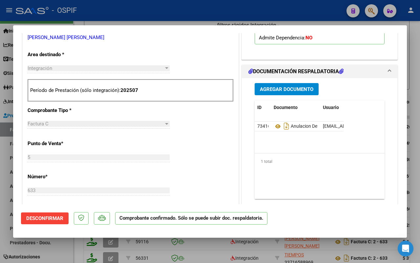
scroll to position [246, 0]
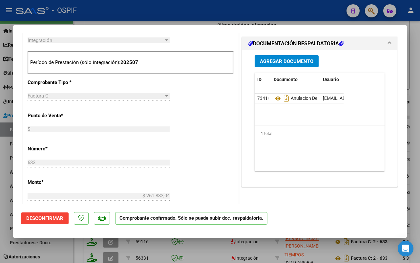
drag, startPoint x: 61, startPoint y: 251, endPoint x: 221, endPoint y: 207, distance: 165.3
click at [63, 250] on div at bounding box center [210, 131] width 420 height 263
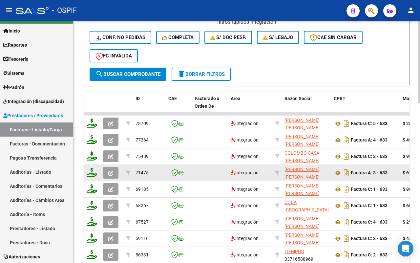
scroll to position [470, 0]
